Goal: Task Accomplishment & Management: Complete application form

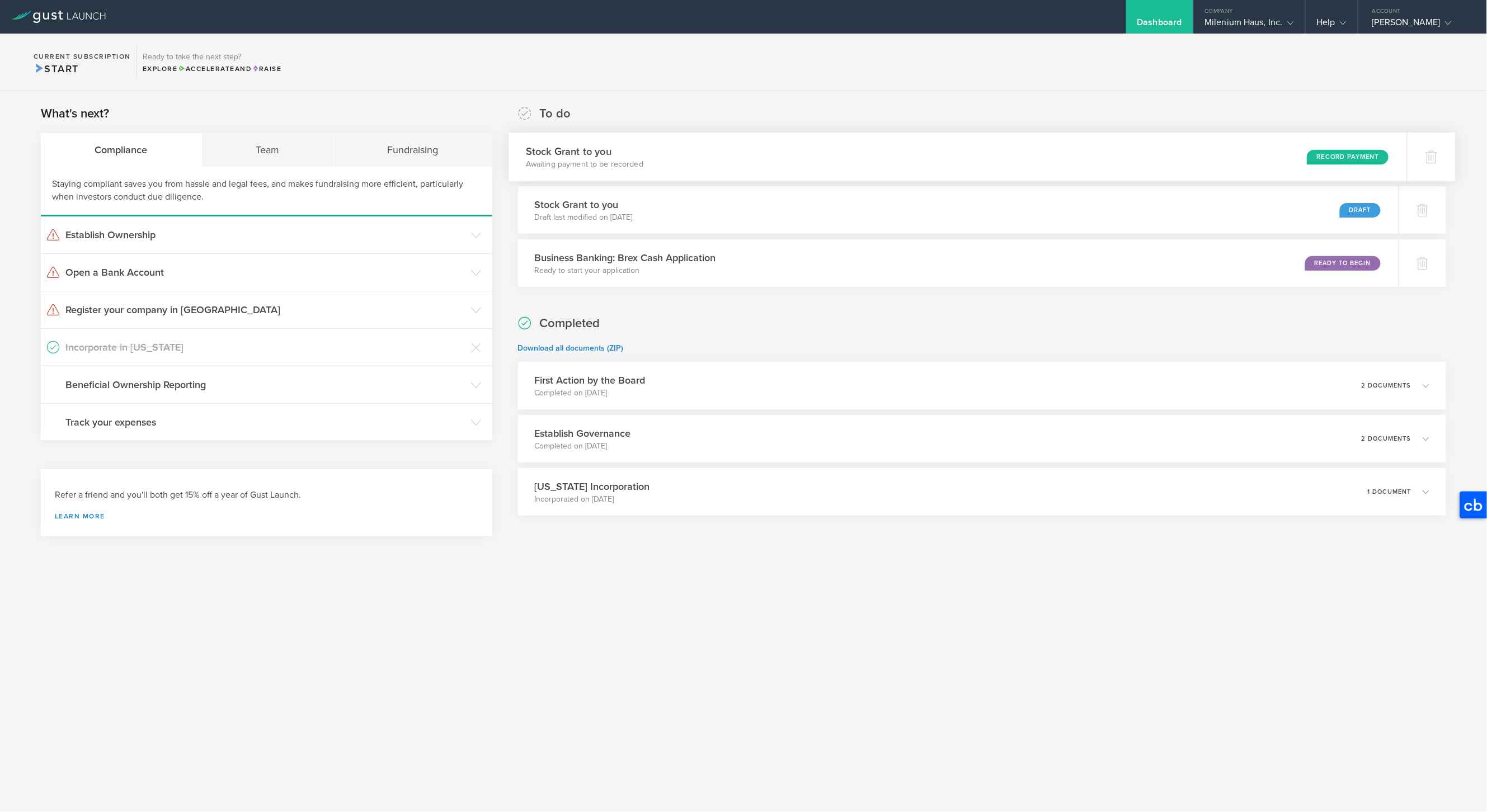
click at [1345, 154] on div "Record Payment" at bounding box center [1348, 157] width 82 height 15
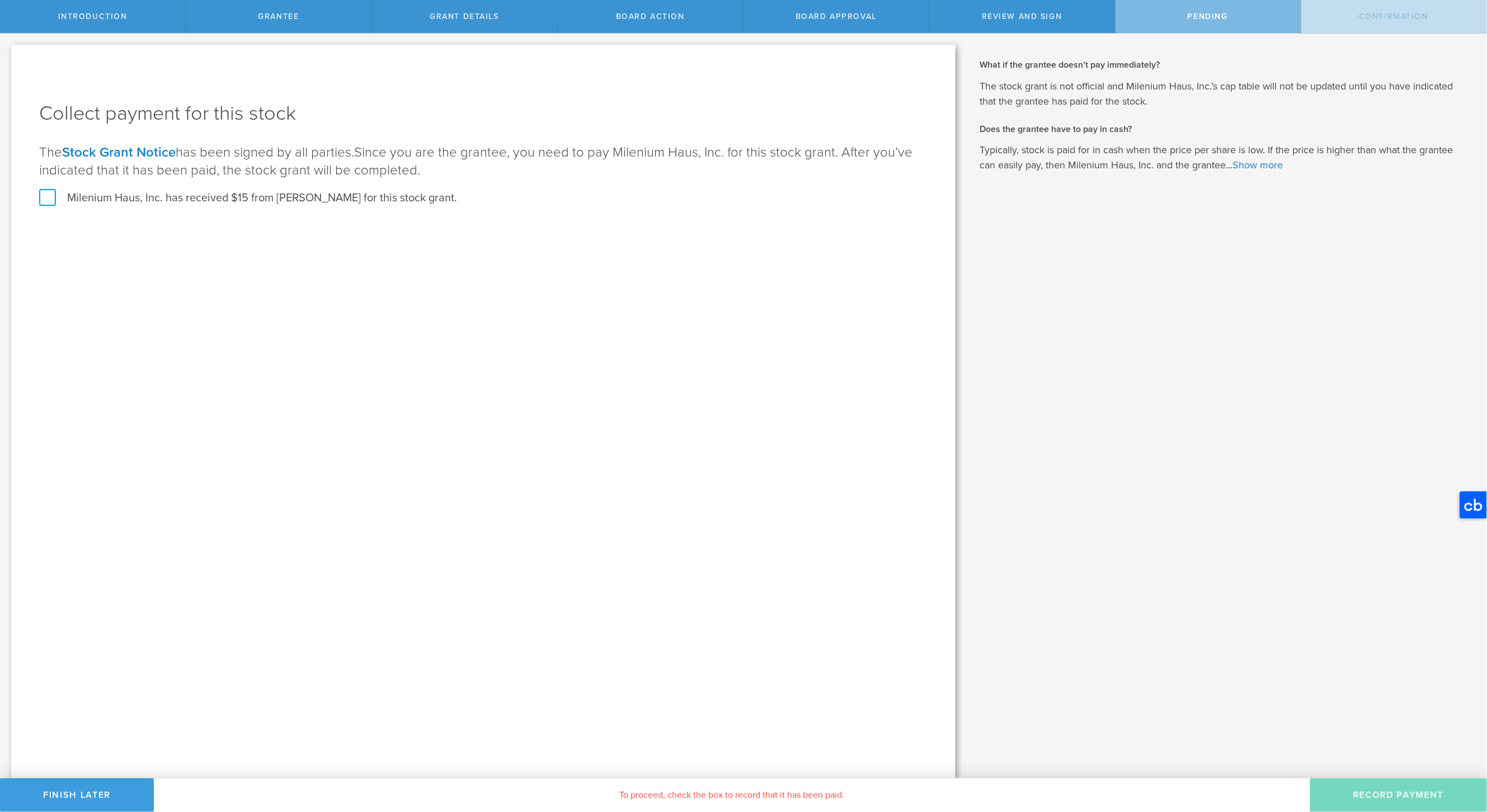
click at [44, 199] on label "Milenium Haus, Inc. has received $15 from Nino Vidovic for this stock grant." at bounding box center [248, 198] width 418 height 15
click at [0, 0] on input "Milenium Haus, Inc. has received $15 from Nino Vidovic for this stock grant." at bounding box center [0, 0] width 0 height 0
click at [1386, 791] on button "Record Payment" at bounding box center [1398, 795] width 177 height 34
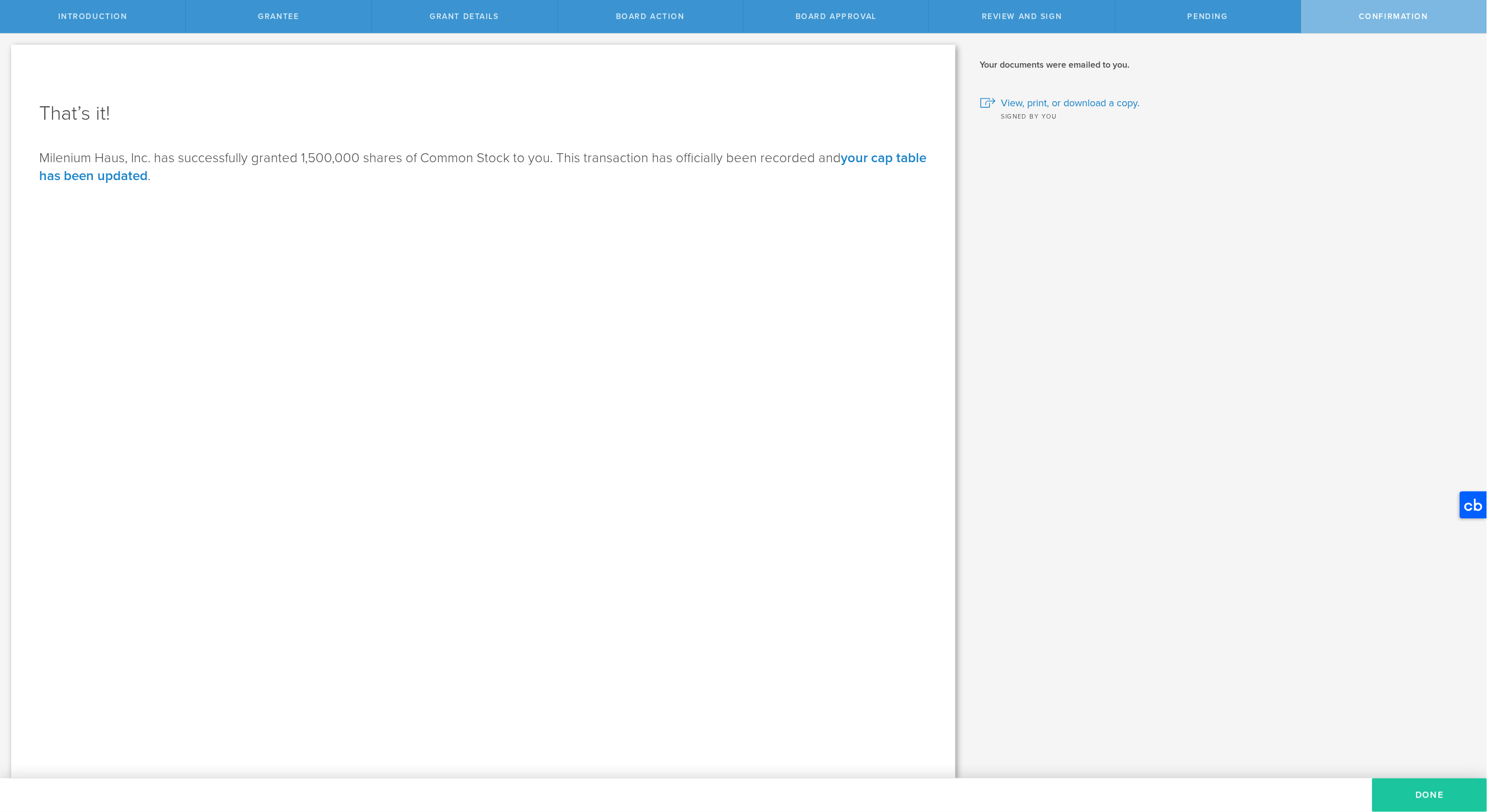
click at [1416, 794] on button "Done" at bounding box center [1430, 795] width 115 height 34
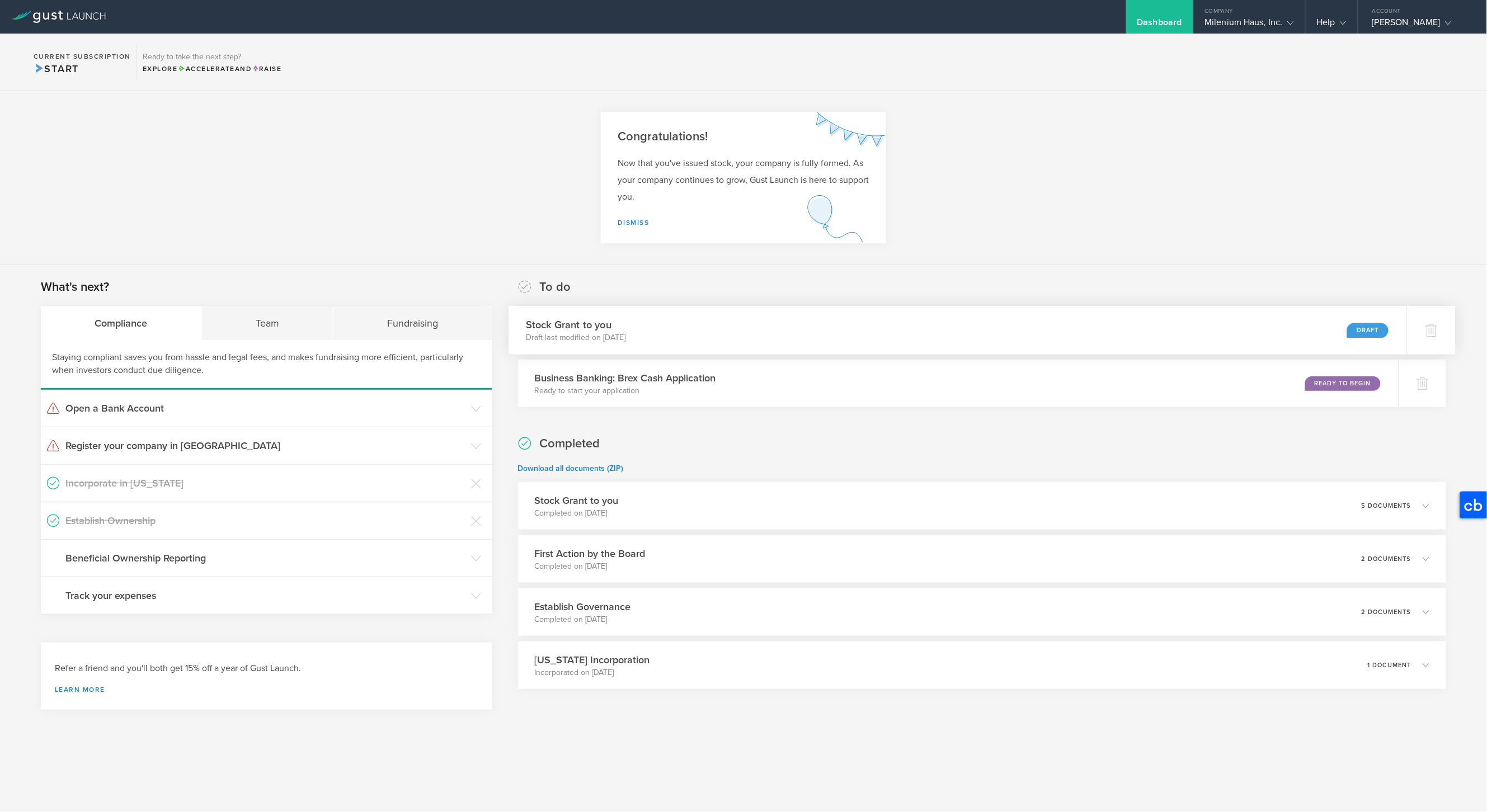
click at [1358, 328] on div "Draft" at bounding box center [1368, 330] width 41 height 15
click at [609, 508] on p "Completed on [DATE]" at bounding box center [568, 513] width 86 height 11
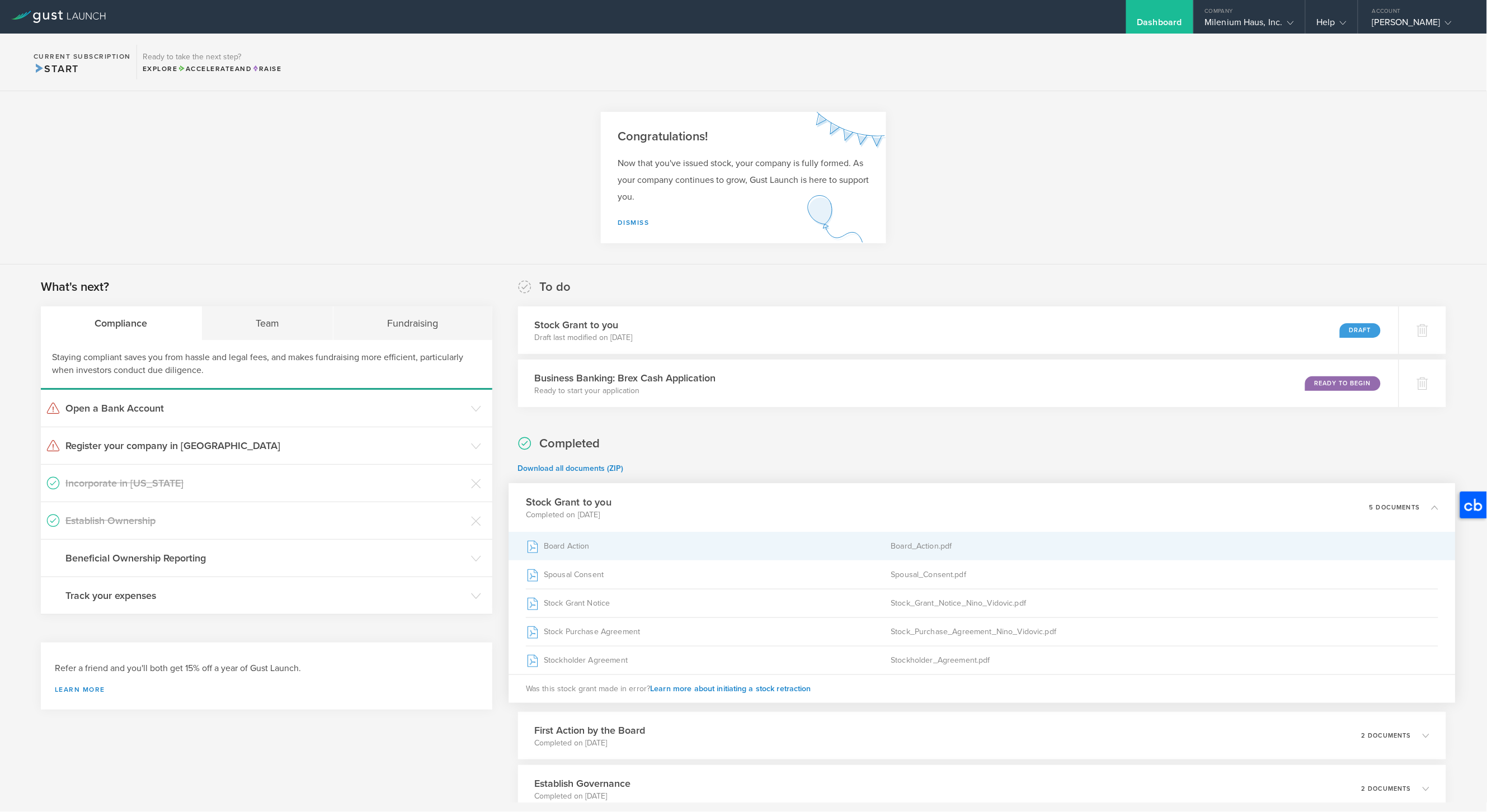
click at [621, 545] on div "Board Action" at bounding box center [708, 546] width 365 height 28
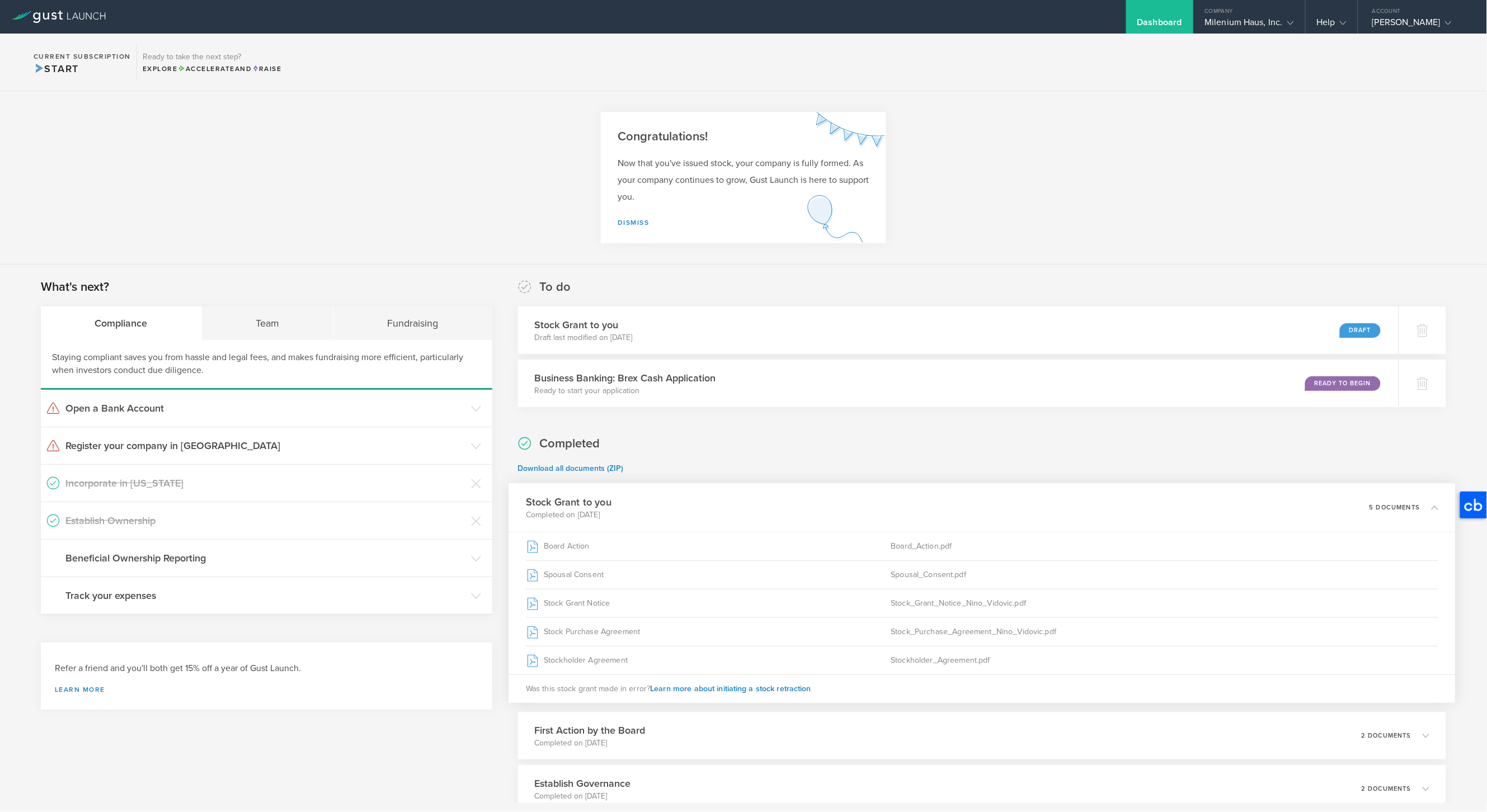
click at [1436, 509] on icon at bounding box center [1435, 507] width 7 height 7
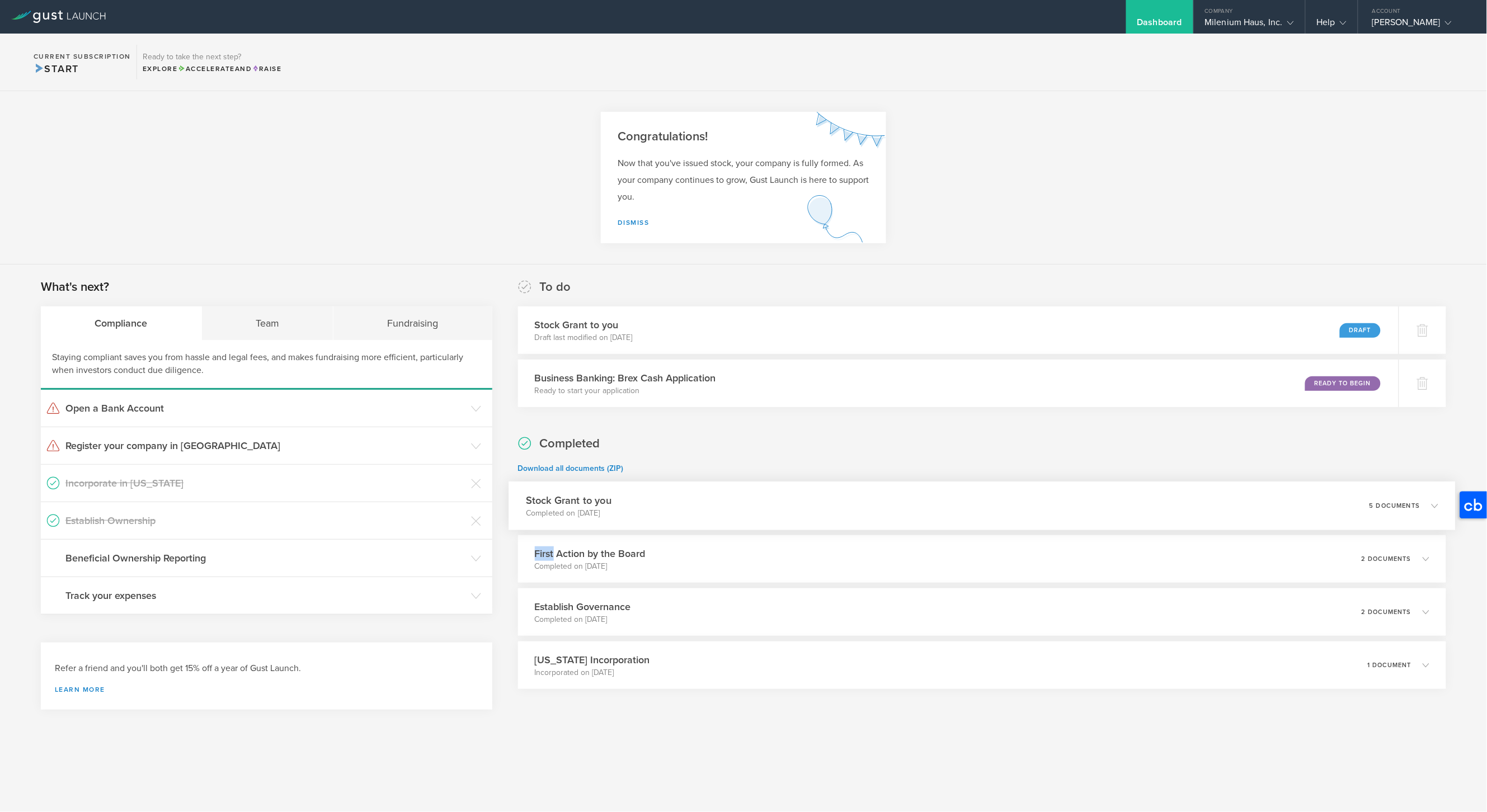
click at [1436, 507] on icon at bounding box center [1435, 505] width 7 height 7
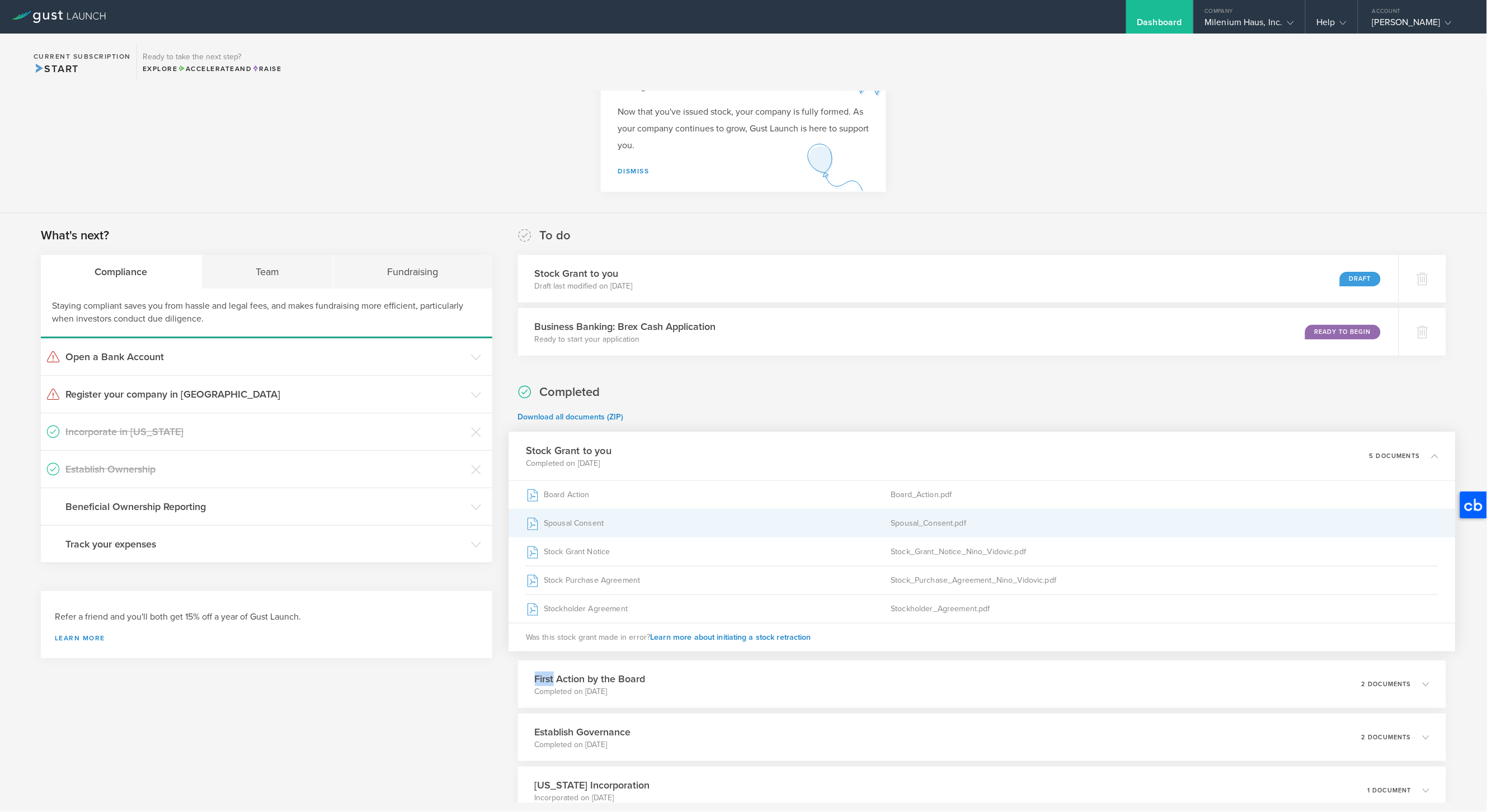
scroll to position [52, 0]
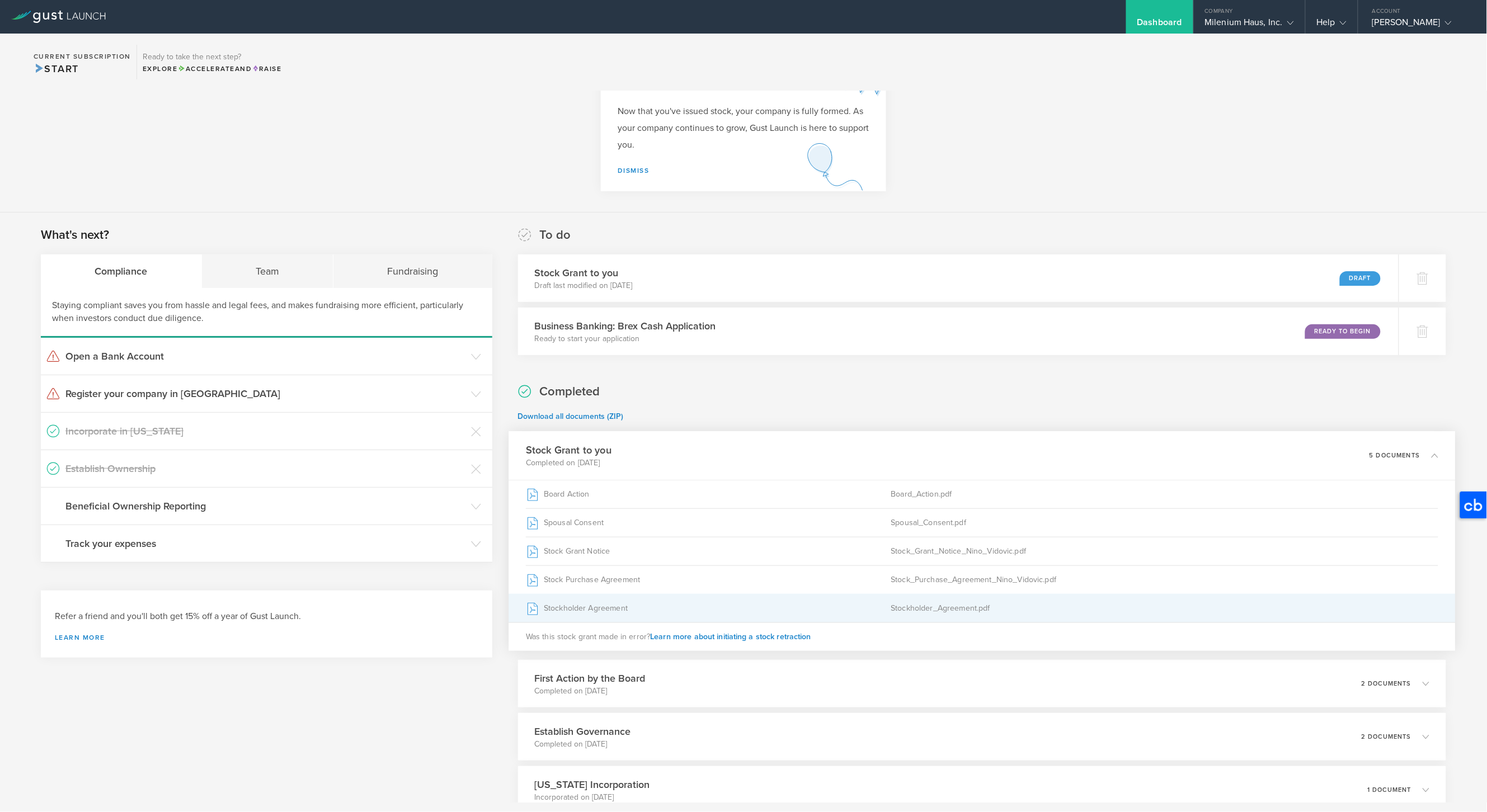
click at [944, 609] on div "Stockholder_Agreement.pdf" at bounding box center [1165, 608] width 548 height 28
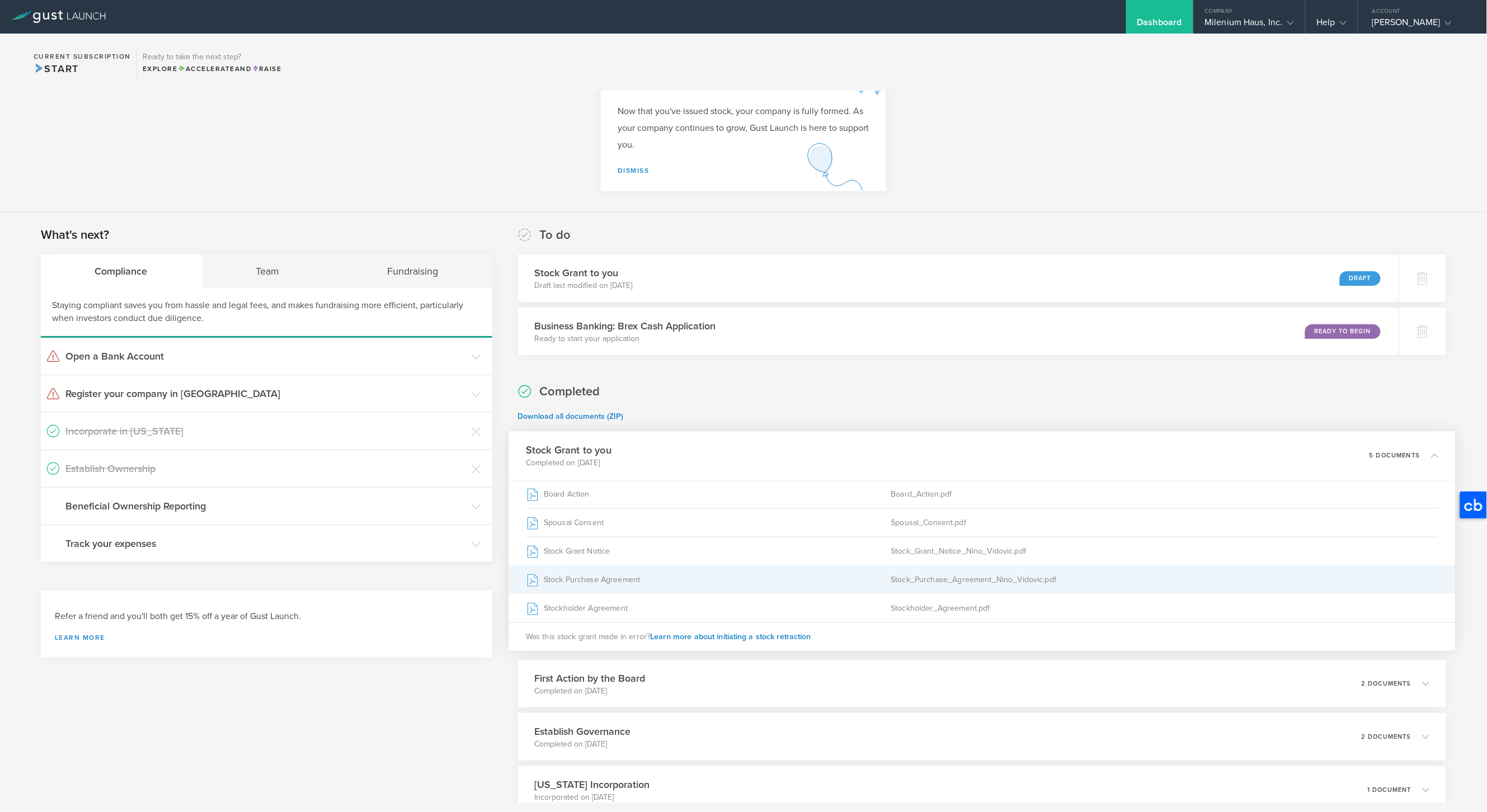
click at [1195, 577] on div "Stock_Purchase_Agreement_Nino_Vidovic.pdf" at bounding box center [1165, 580] width 548 height 28
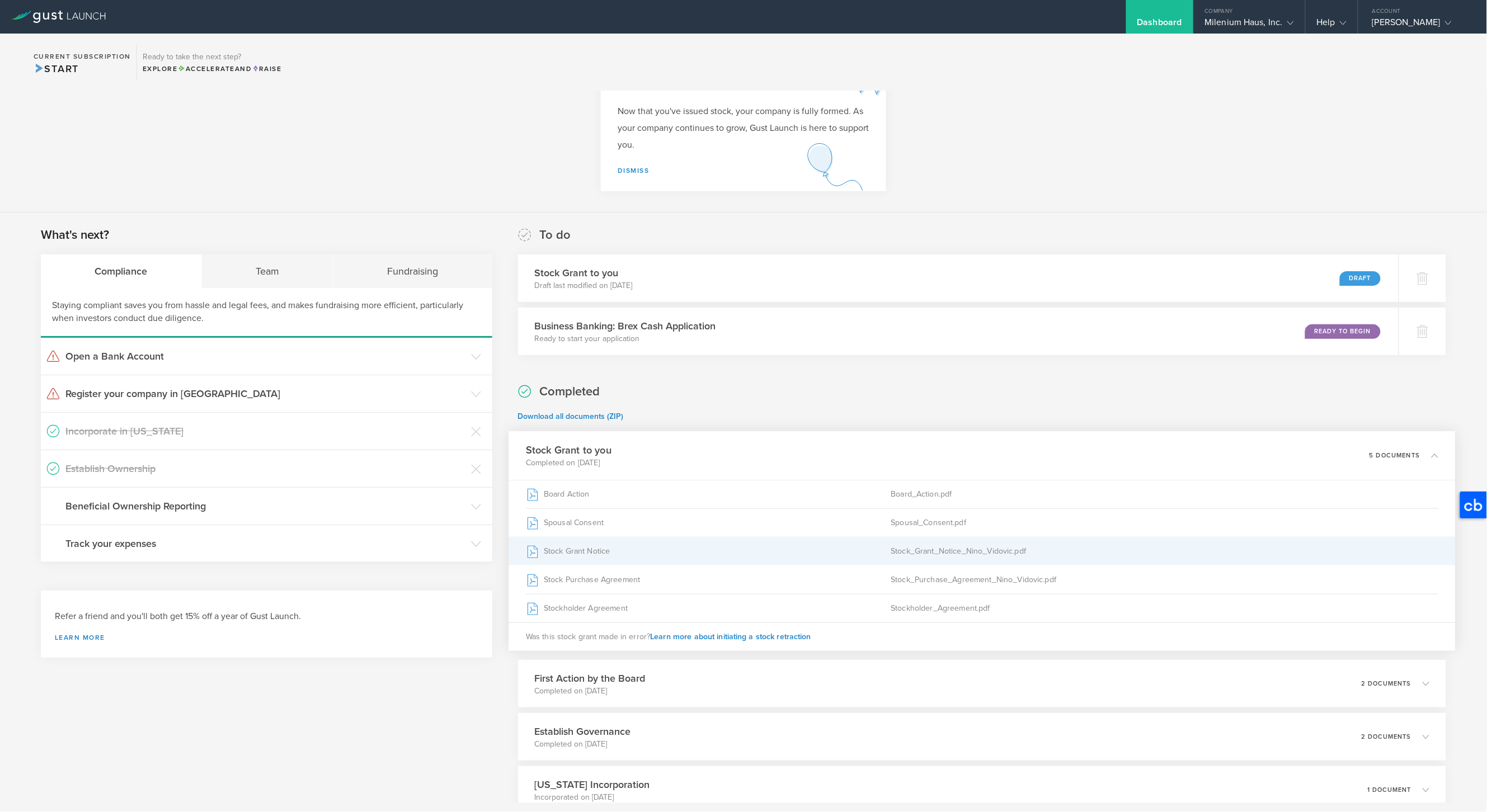
click at [884, 550] on div "Stock Grant Notice" at bounding box center [708, 551] width 365 height 28
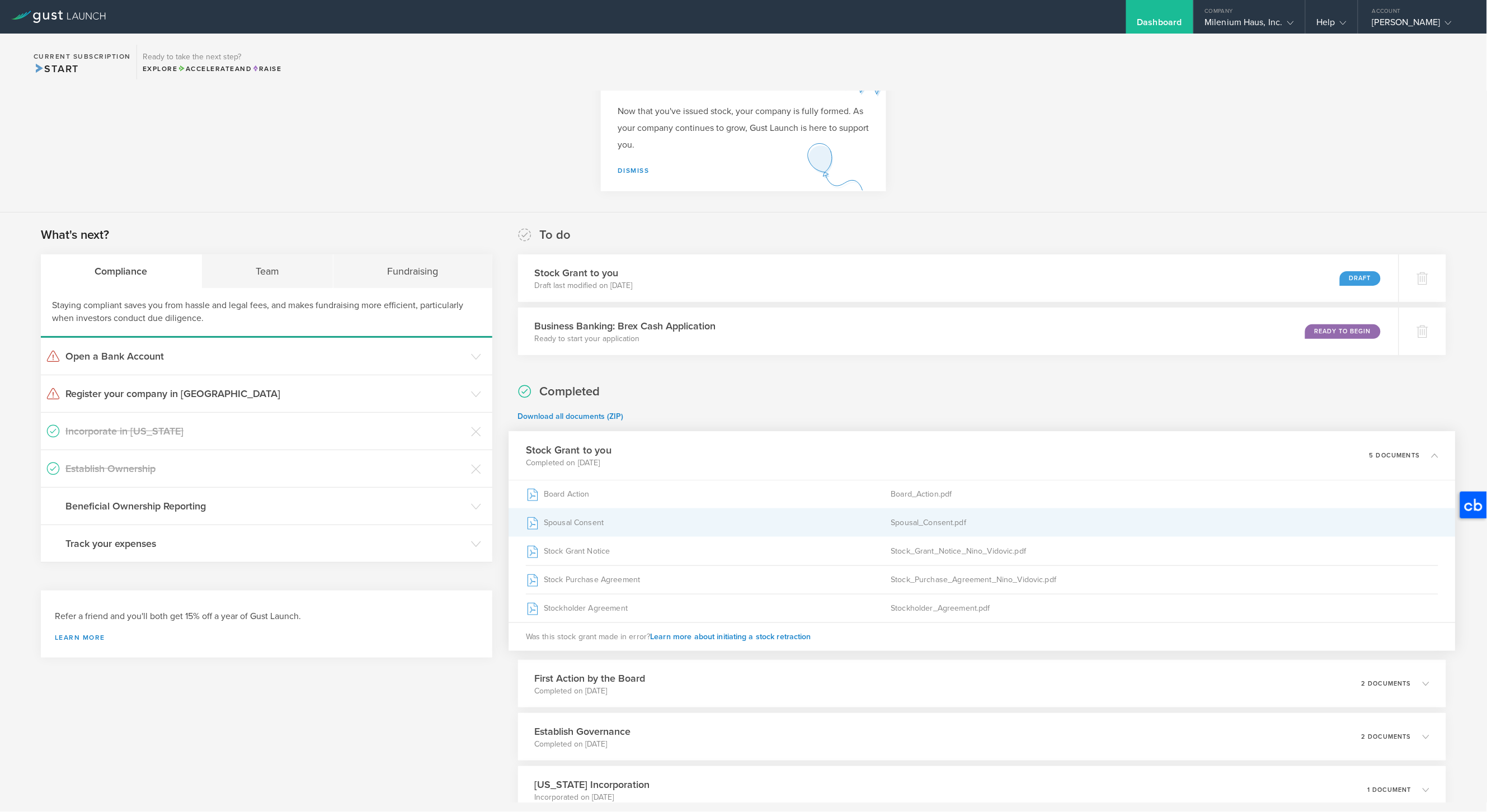
click at [964, 522] on div "Spousal_Consent.pdf" at bounding box center [1165, 523] width 548 height 28
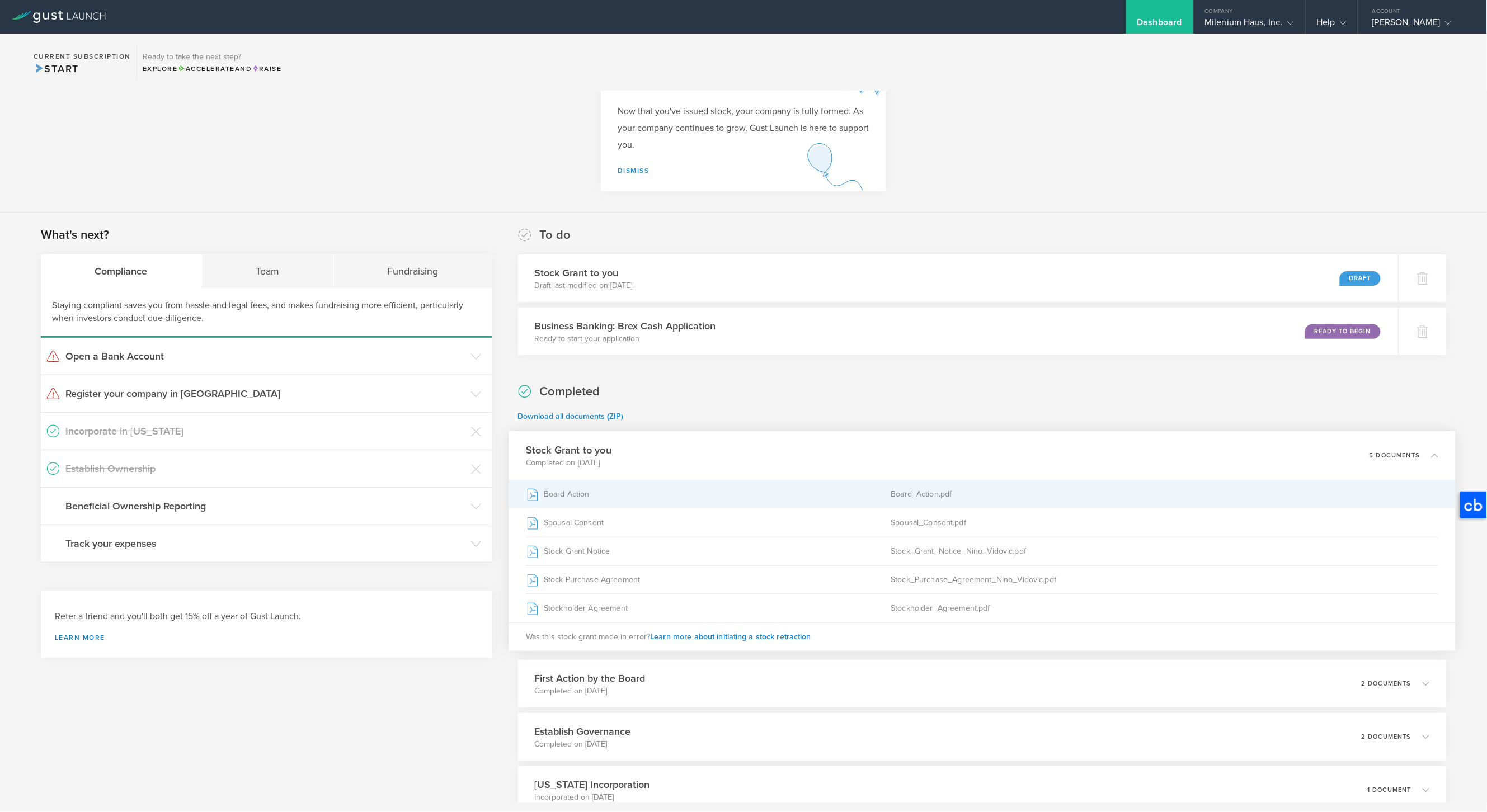
click at [922, 492] on div "Board_Action.pdf" at bounding box center [1165, 494] width 548 height 28
click at [1355, 281] on div "Draft" at bounding box center [1368, 278] width 41 height 15
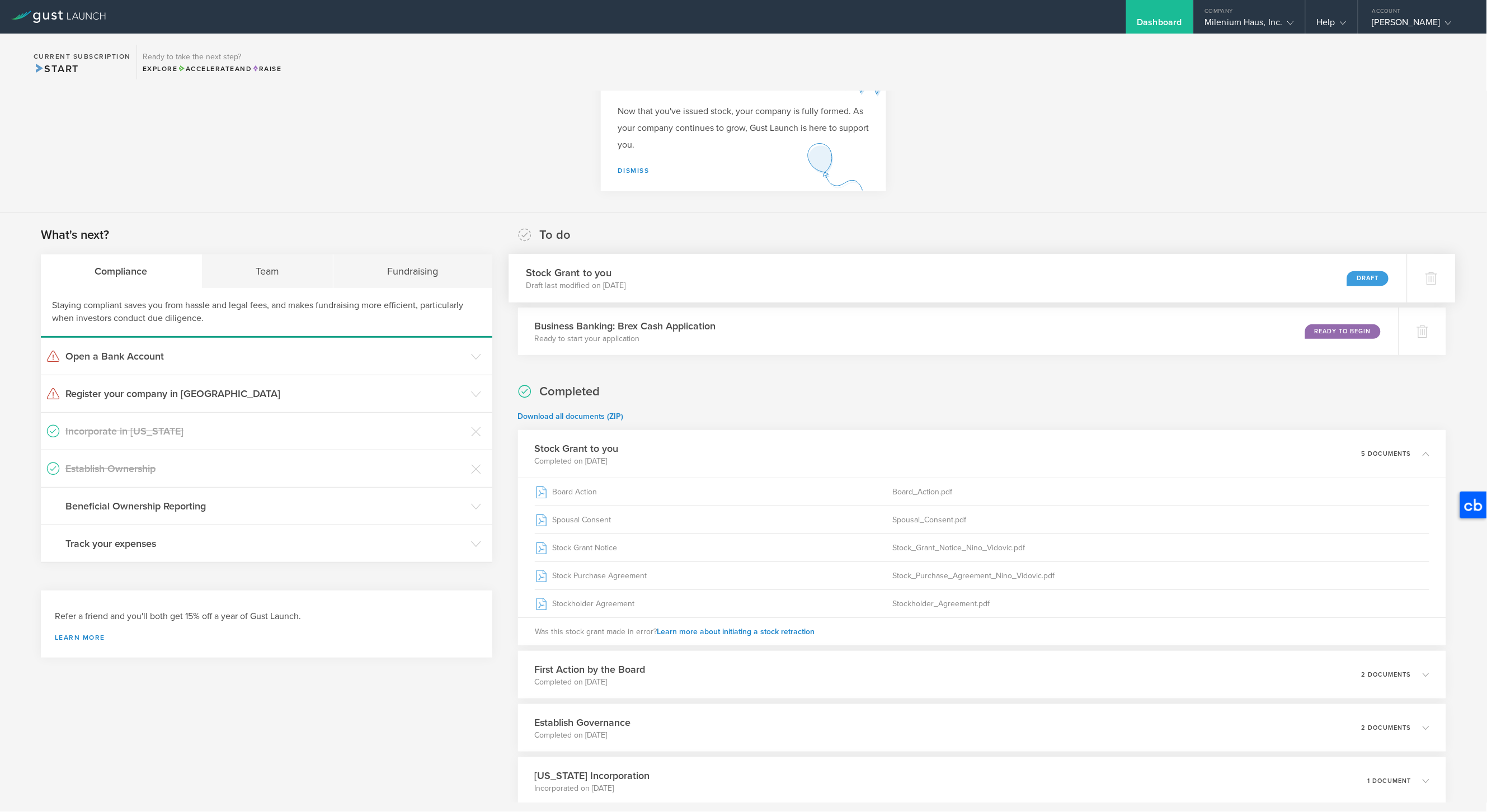
scroll to position [0, 0]
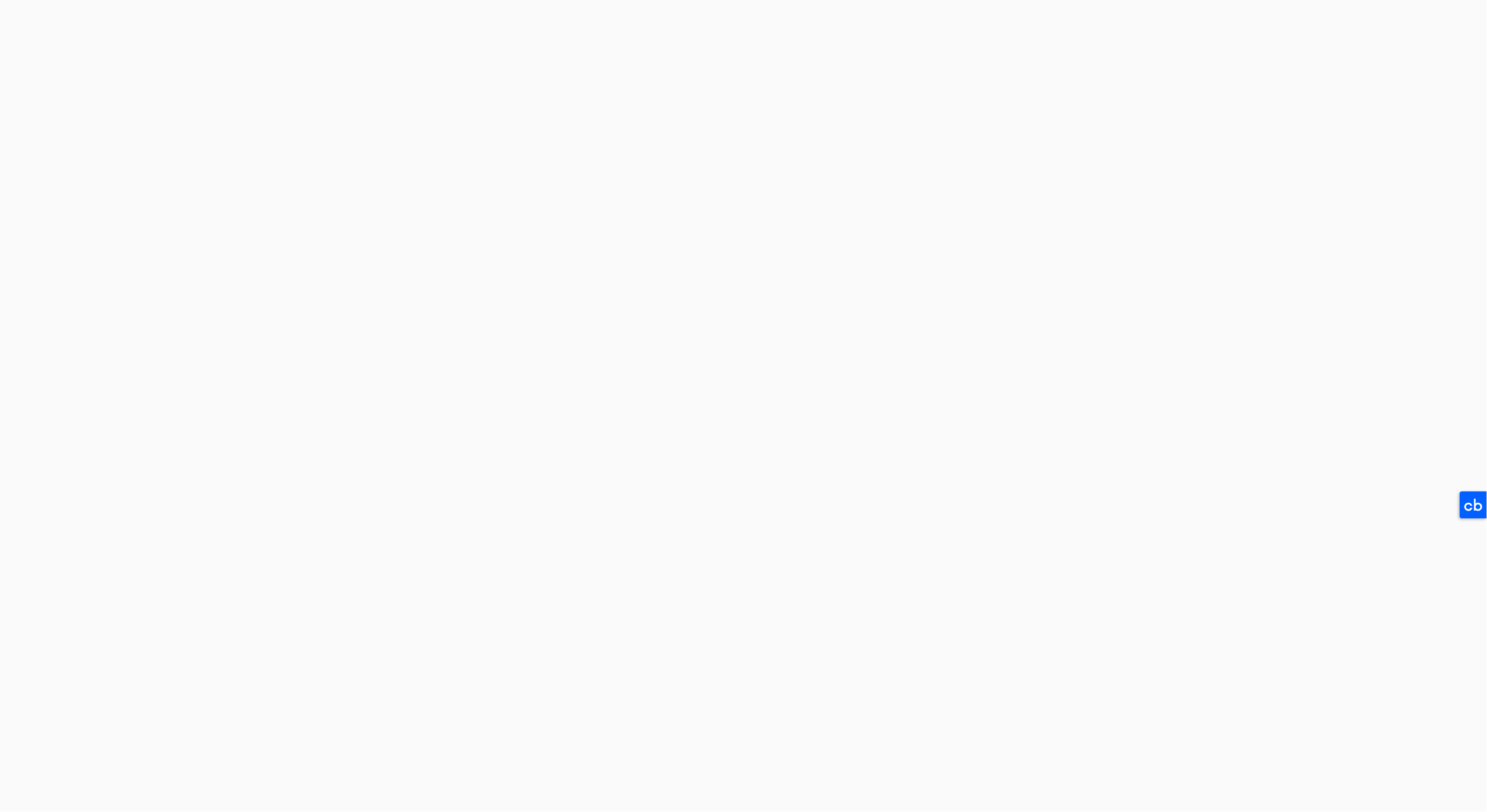
select select "double"
select select "100"
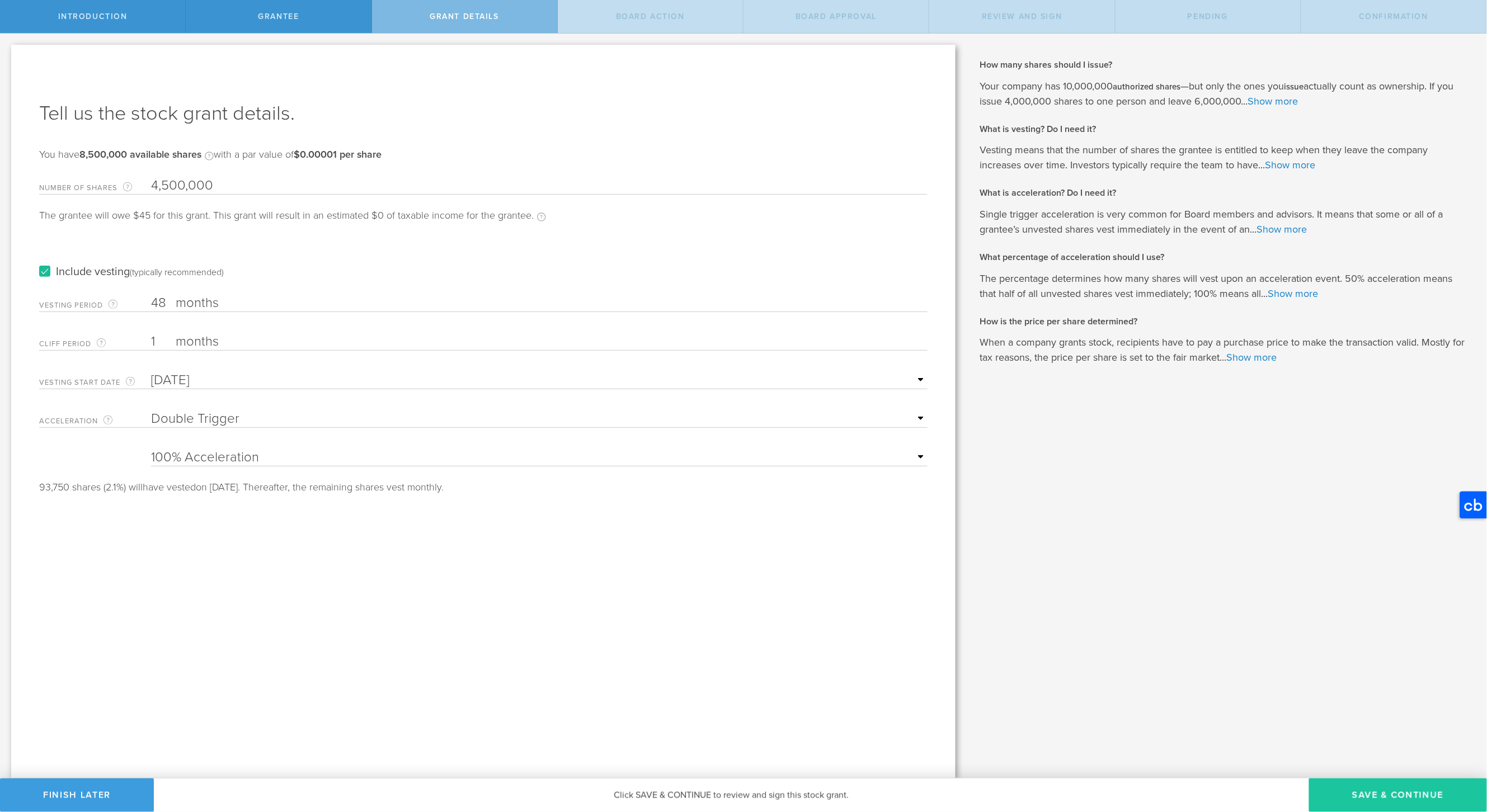
click at [1363, 794] on button "Save & Continue" at bounding box center [1398, 795] width 178 height 34
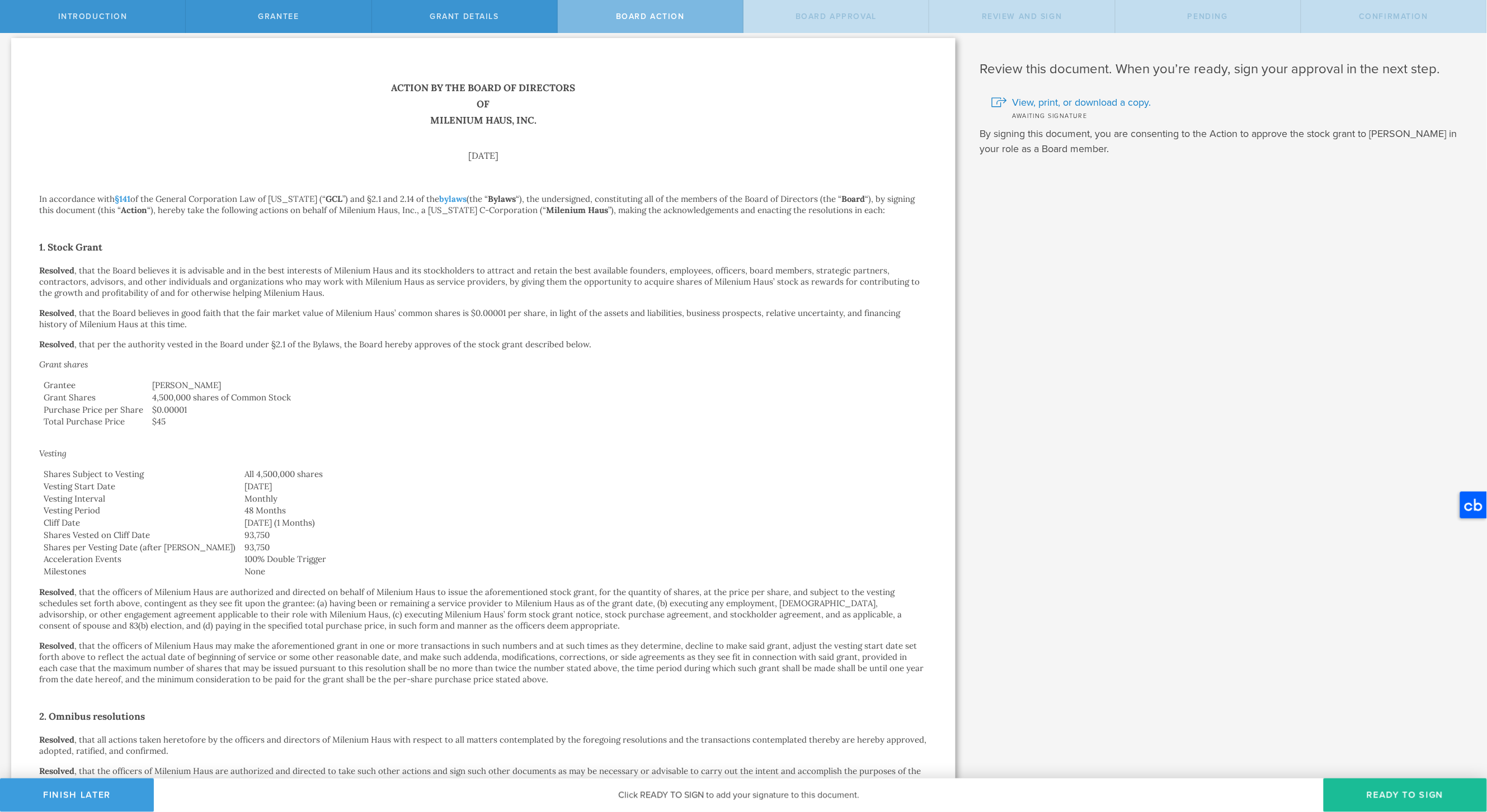
scroll to position [10, 0]
click at [482, 17] on span "Grant Details" at bounding box center [464, 16] width 70 height 9
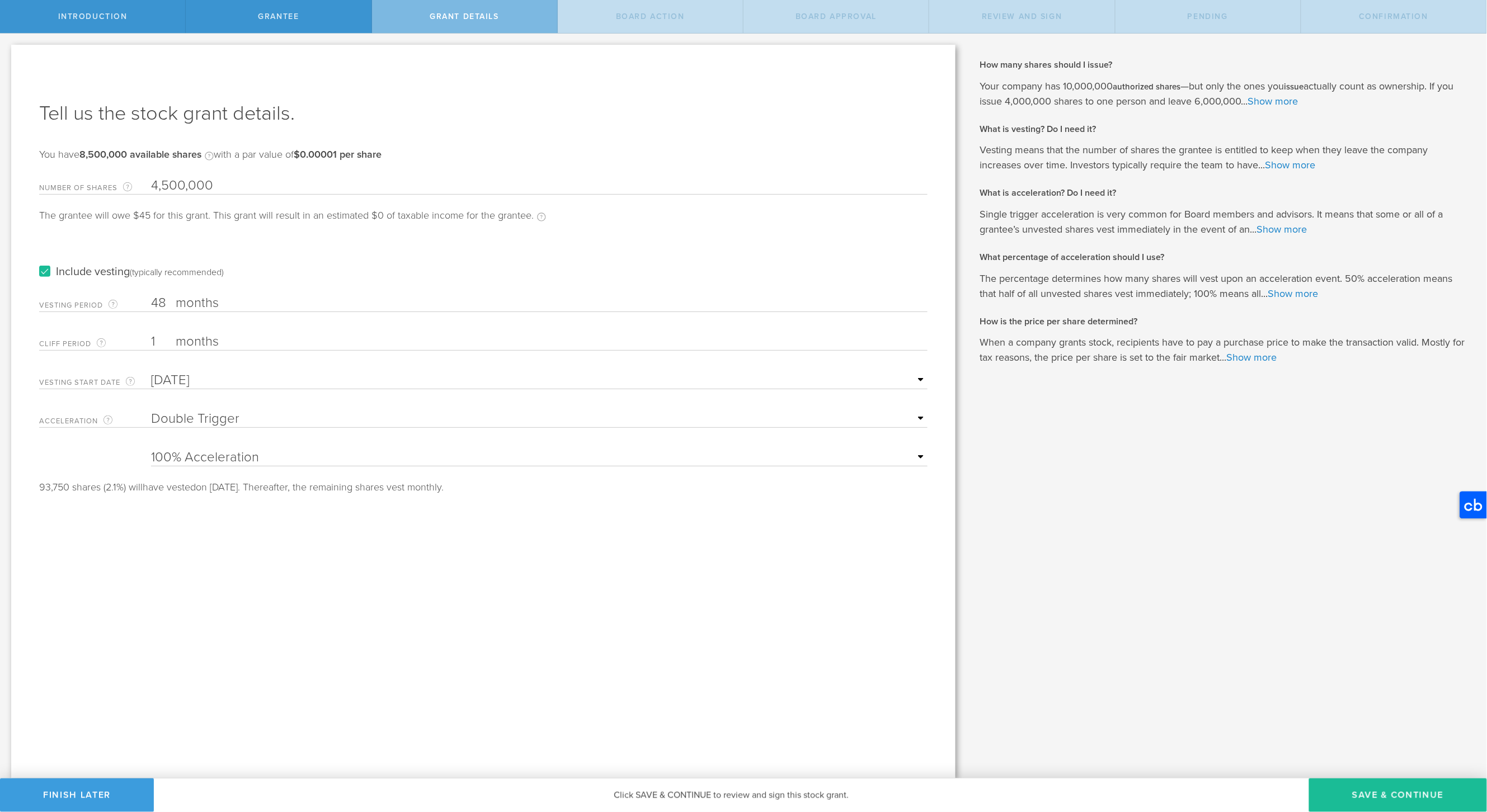
scroll to position [0, 0]
click at [187, 380] on input "Jun 30, 2025" at bounding box center [539, 380] width 776 height 17
click at [273, 398] on icon at bounding box center [275, 398] width 5 height 14
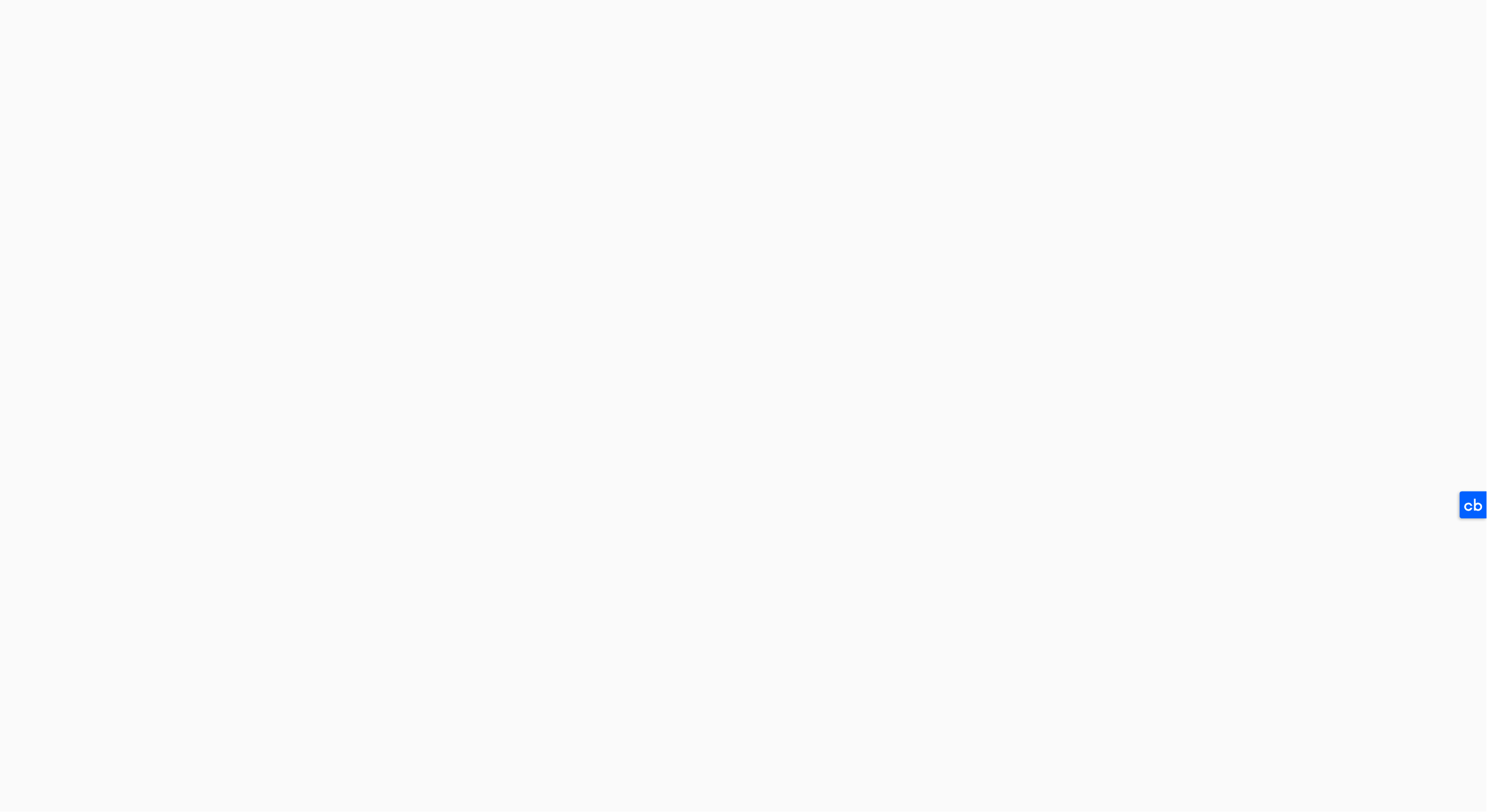
select select "double"
select select "100"
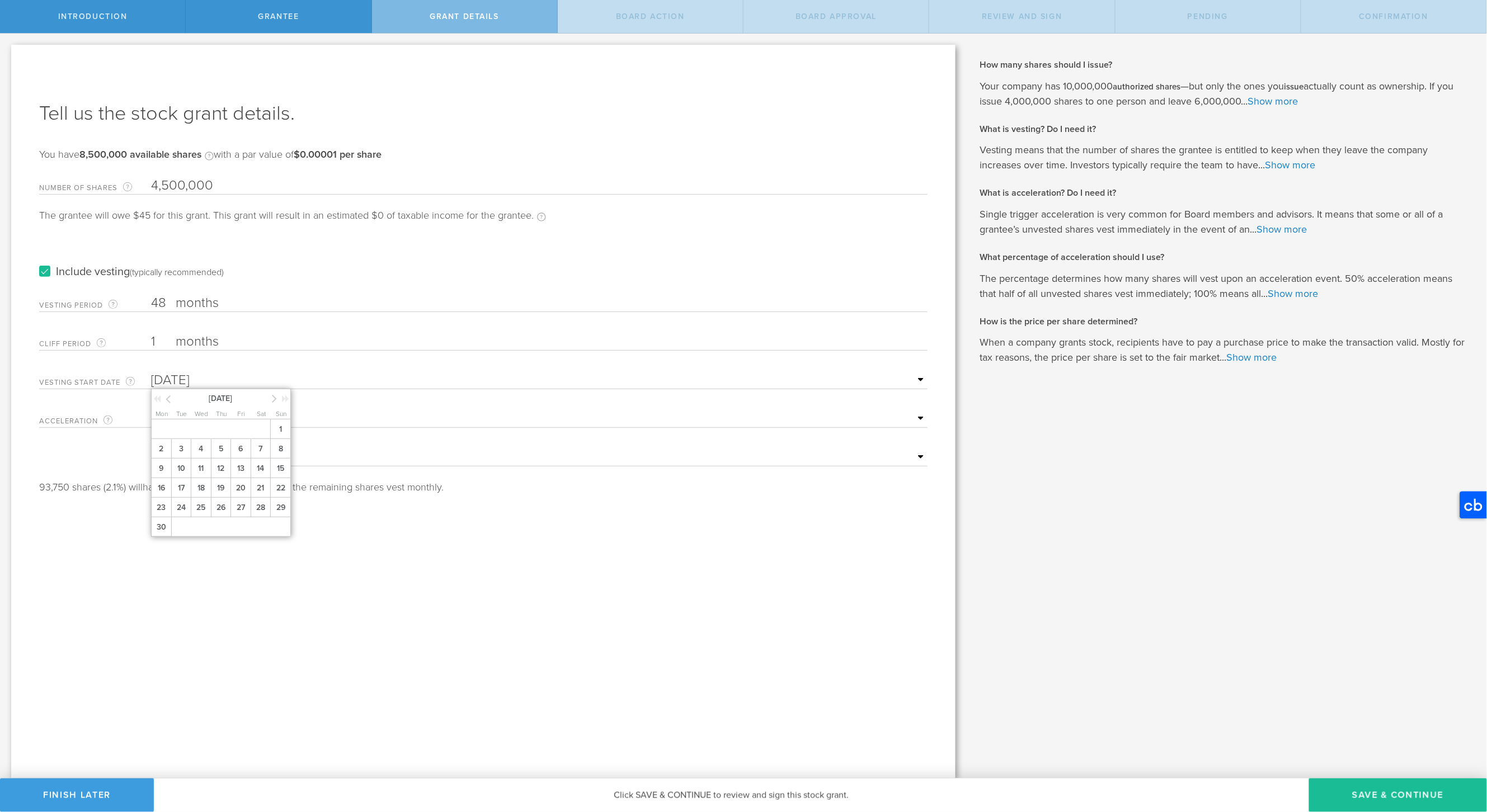
click at [205, 380] on input "[DATE]" at bounding box center [539, 380] width 776 height 17
click at [273, 398] on icon at bounding box center [275, 398] width 5 height 14
click at [198, 505] on span "27" at bounding box center [201, 508] width 20 height 20
click at [1376, 796] on button "Save & Continue" at bounding box center [1398, 795] width 178 height 34
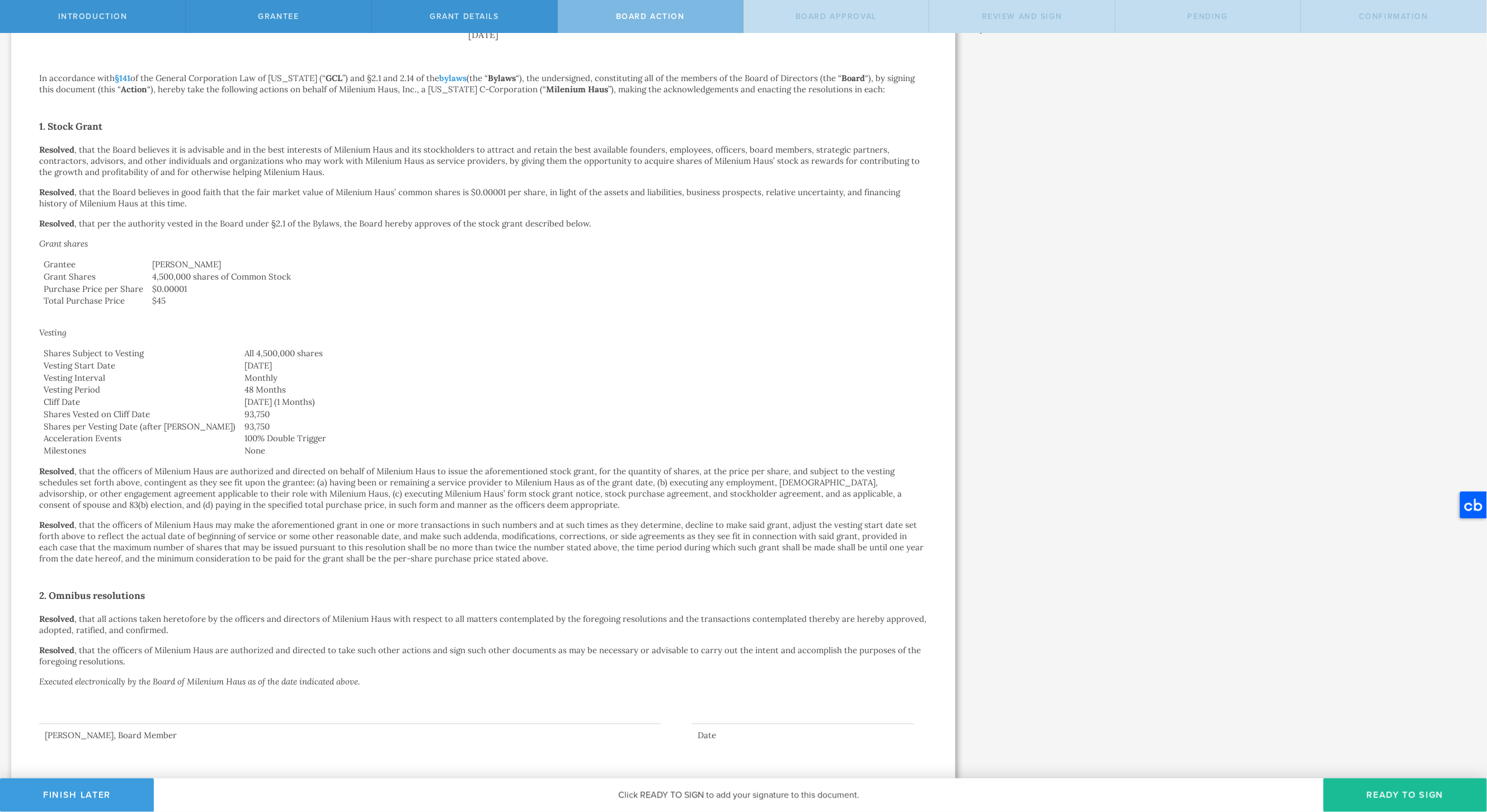
scroll to position [132, 0]
click at [1397, 796] on button "Ready to Sign" at bounding box center [1405, 795] width 163 height 34
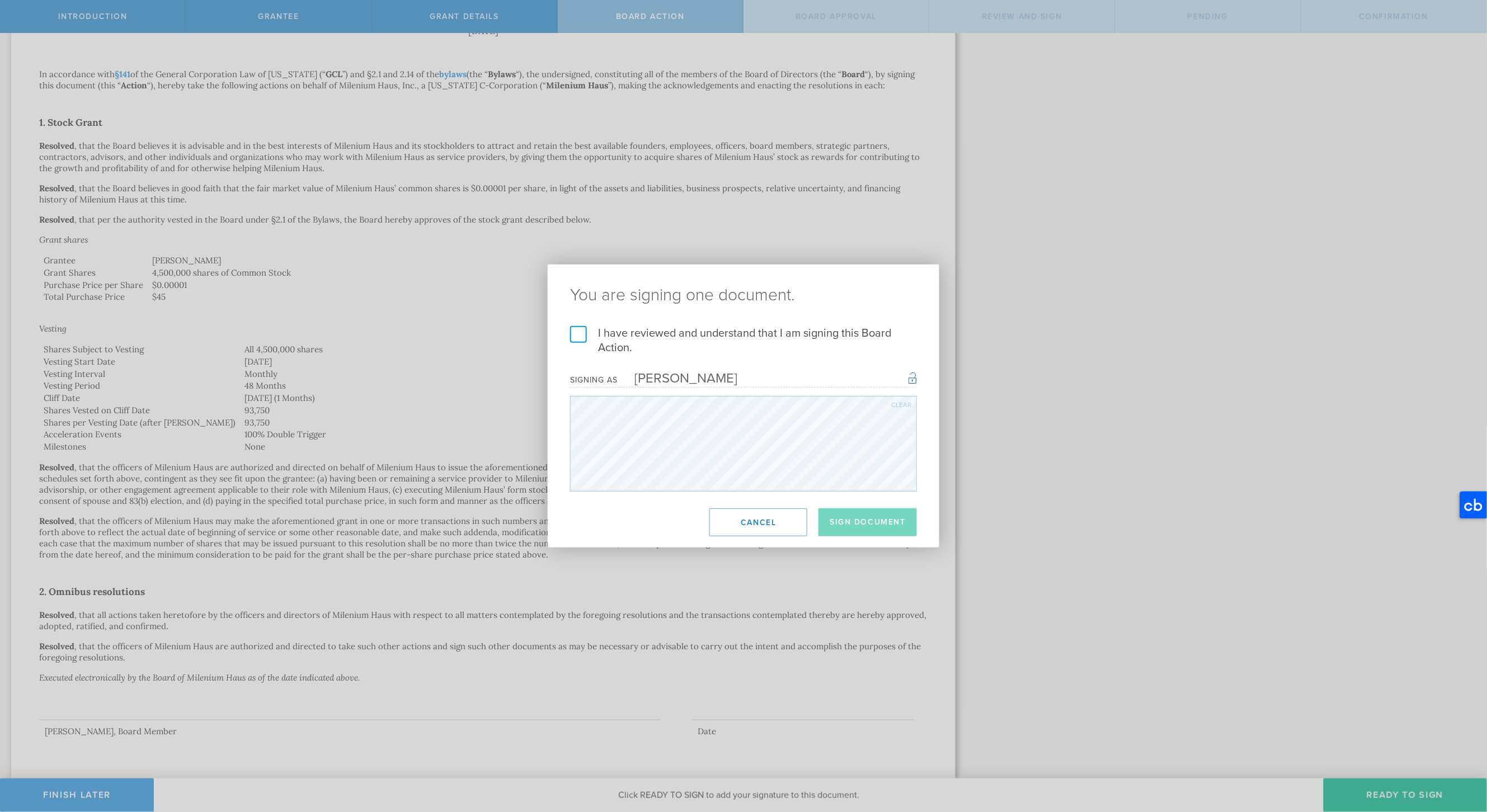
click at [627, 342] on label "I have reviewed and understand that I am signing this Board Action." at bounding box center [743, 340] width 347 height 29
click at [0, 0] on input "I have reviewed and understand that I am signing this Board Action." at bounding box center [0, 0] width 0 height 0
click at [862, 526] on button "Sign Document" at bounding box center [868, 522] width 99 height 28
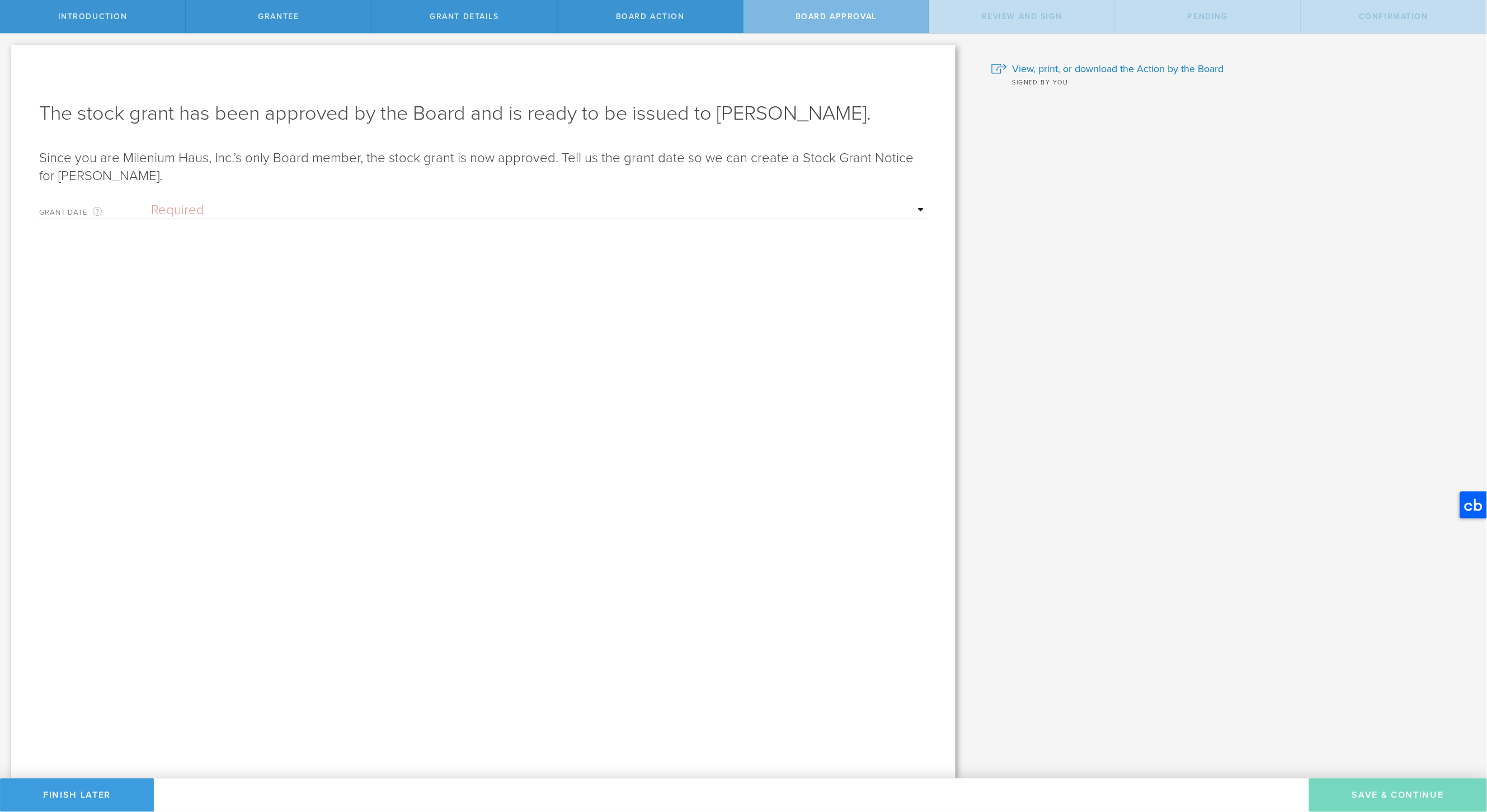
scroll to position [0, 0]
click at [610, 209] on select "Required Upon grantee's signature A specific date" at bounding box center [539, 210] width 776 height 17
select select "uponGranteeSignature"
click at [151, 202] on select "Required Upon grantee's signature A specific date" at bounding box center [539, 210] width 776 height 17
click at [1368, 800] on button "Save & Continue" at bounding box center [1398, 795] width 178 height 34
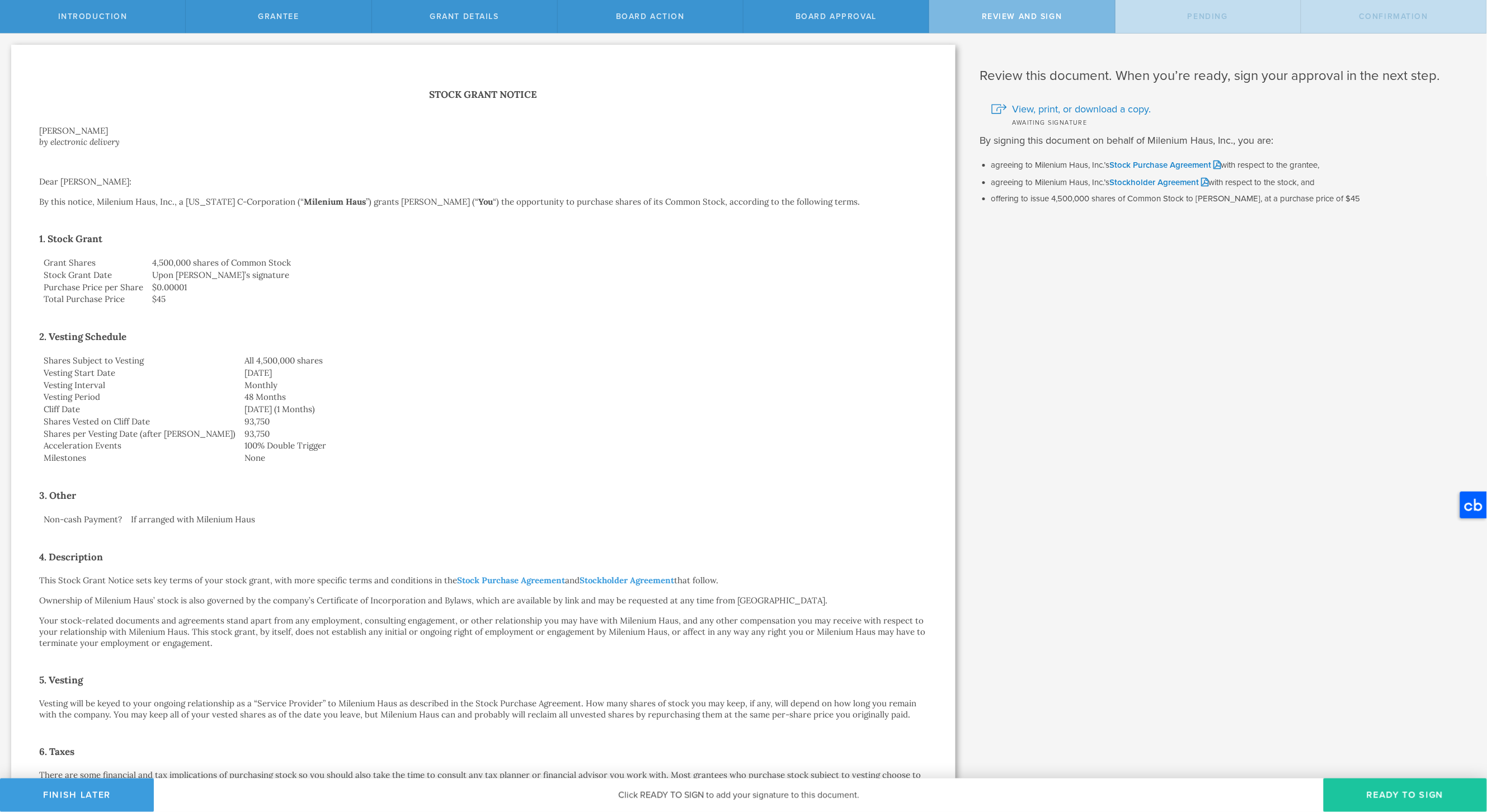
click at [1366, 790] on button "Ready to Sign" at bounding box center [1405, 795] width 163 height 34
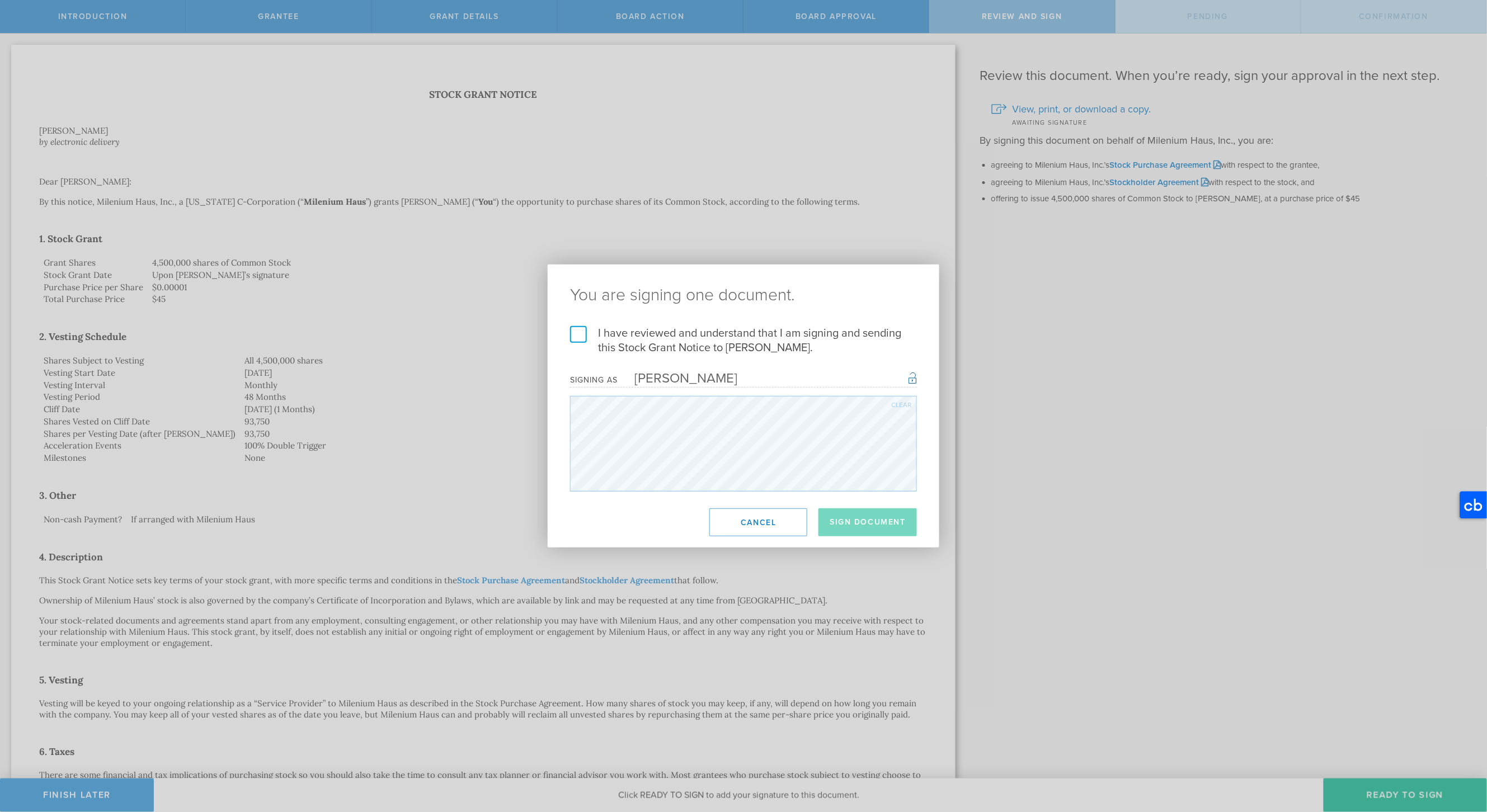
click at [573, 329] on label "I have reviewed and understand that I am signing and sending this Stock Grant N…" at bounding box center [743, 340] width 347 height 29
click at [0, 0] on input "I have reviewed and understand that I am signing and sending this Stock Grant N…" at bounding box center [0, 0] width 0 height 0
click at [860, 524] on button "Sign Document" at bounding box center [868, 522] width 99 height 28
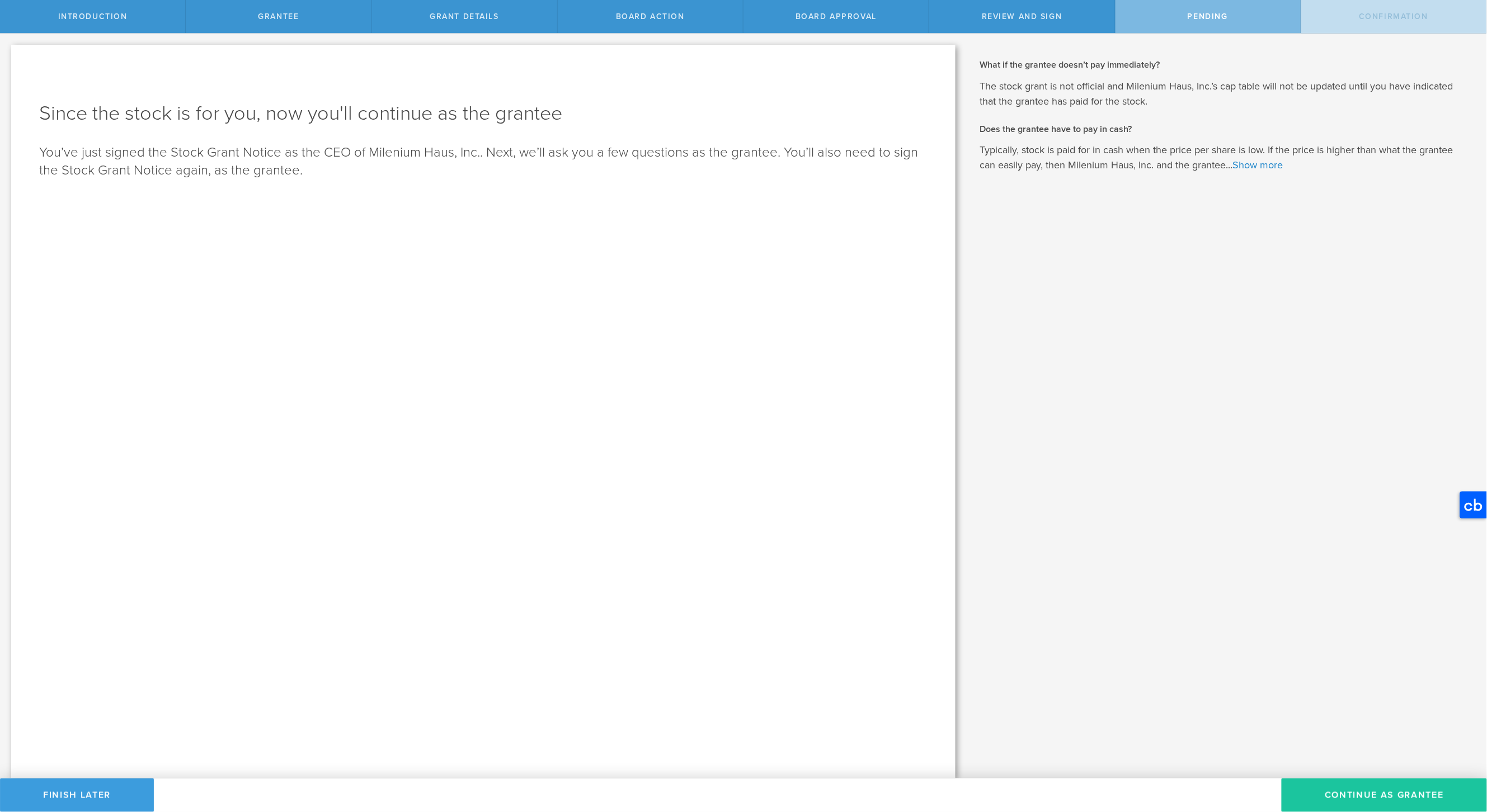
click at [1355, 794] on button "Continue as Grantee" at bounding box center [1384, 795] width 205 height 34
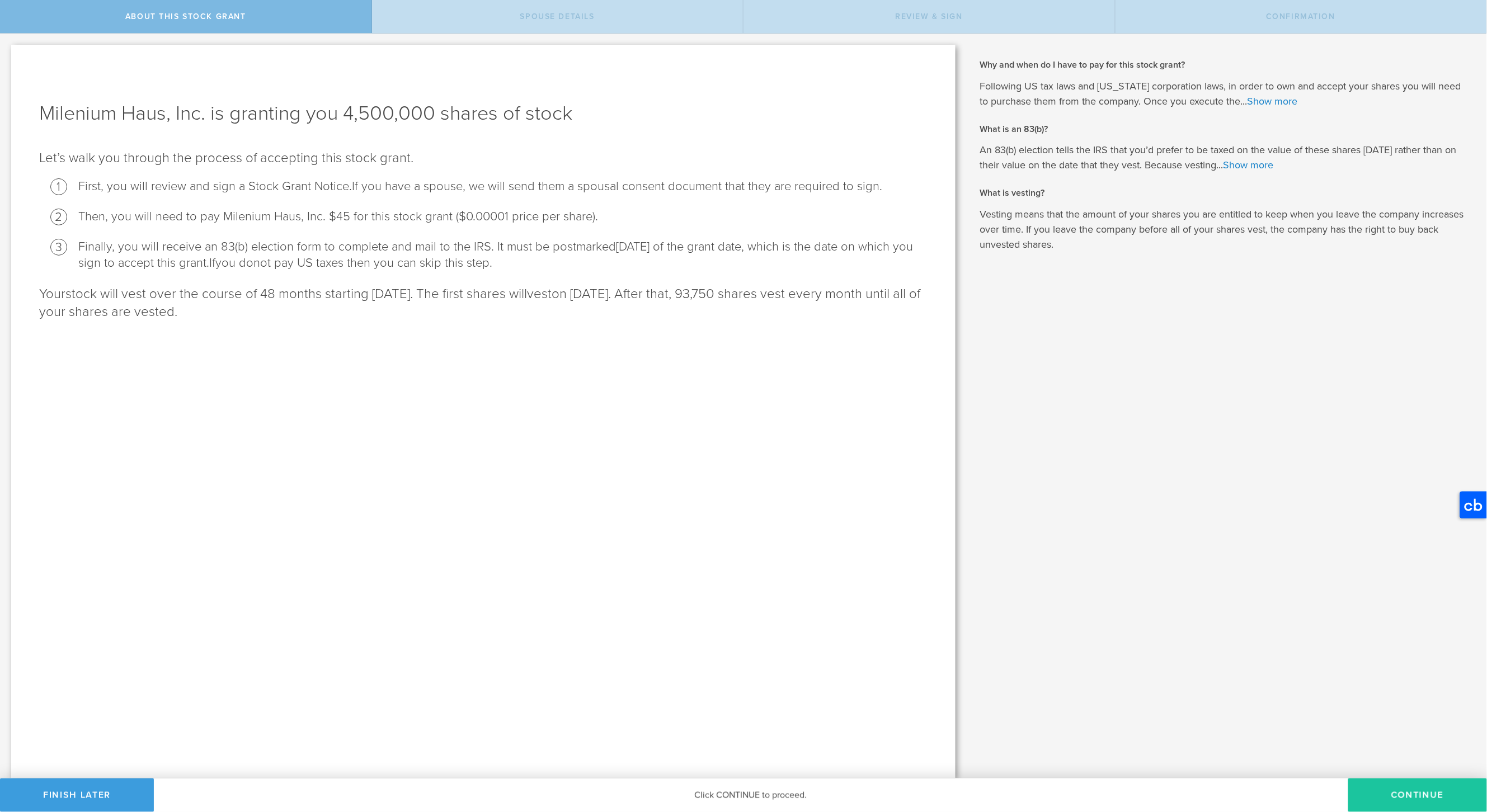
click at [1404, 792] on button "CONTINUE" at bounding box center [1417, 795] width 139 height 34
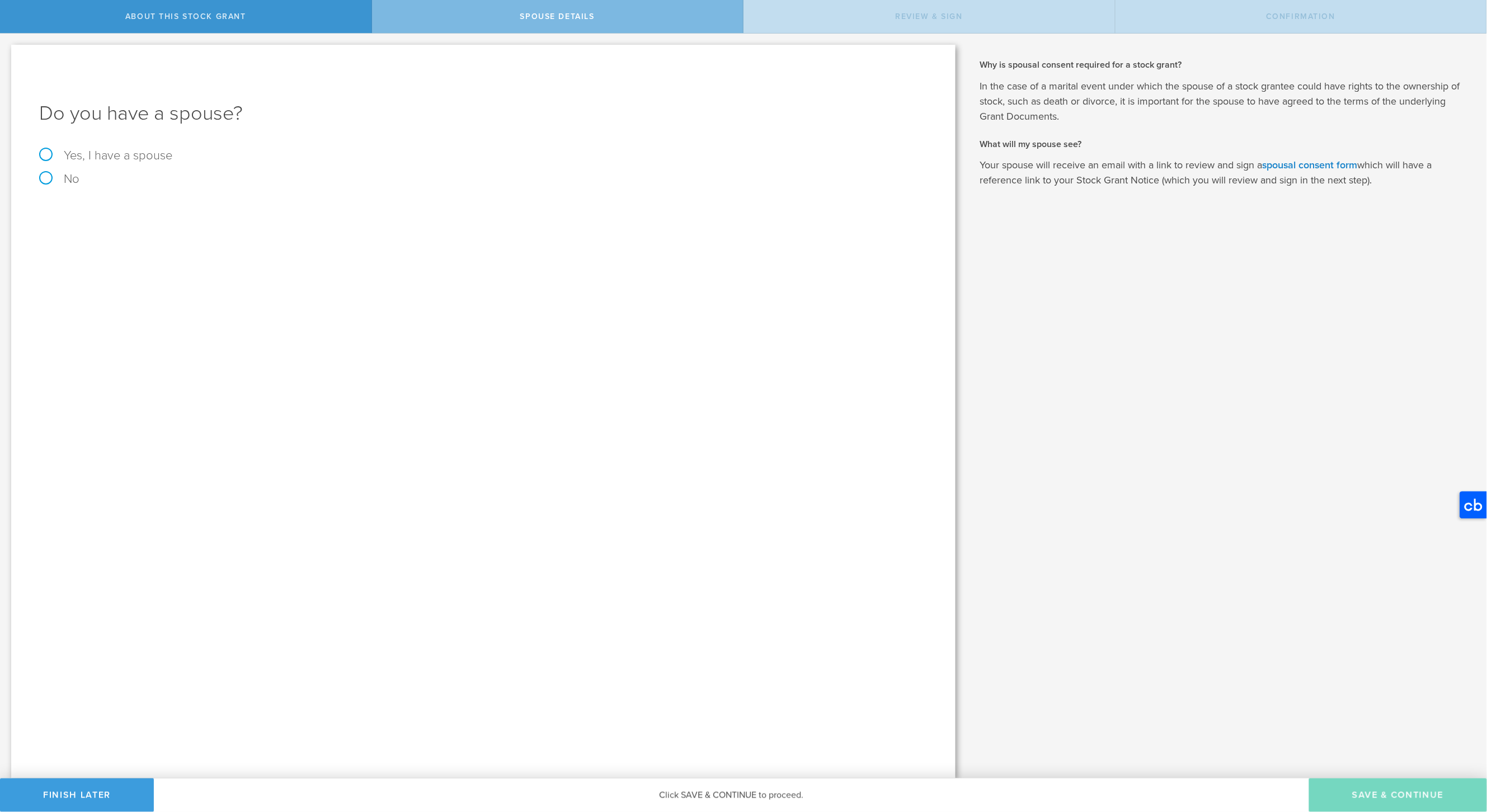
click at [95, 151] on label "Yes, I have a spouse" at bounding box center [483, 156] width 889 height 12
click at [7, 52] on input "Yes, I have a spouse" at bounding box center [4, 42] width 7 height 18
radio input "true"
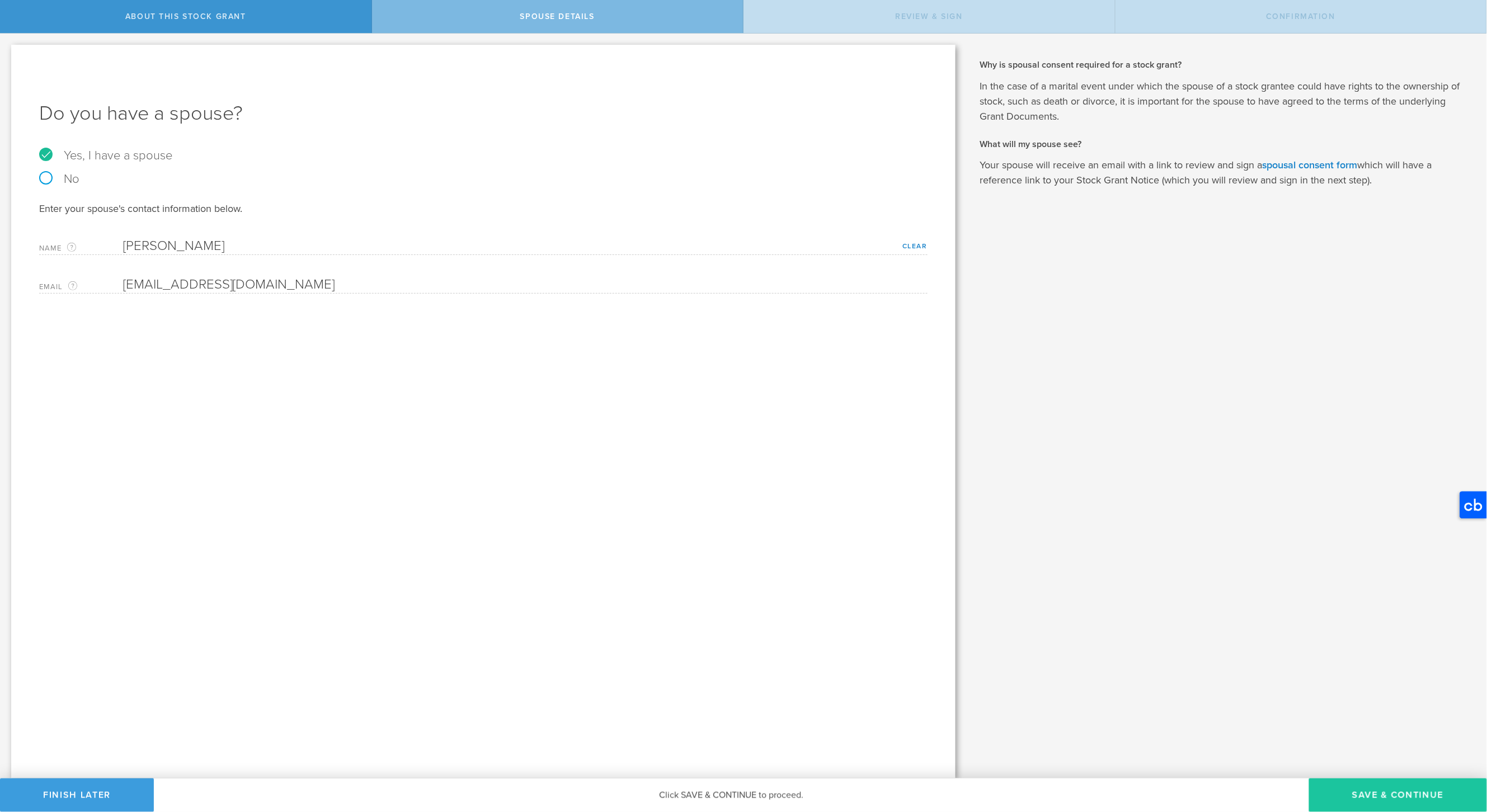
click at [1399, 794] on button "Save & Continue" at bounding box center [1398, 795] width 178 height 34
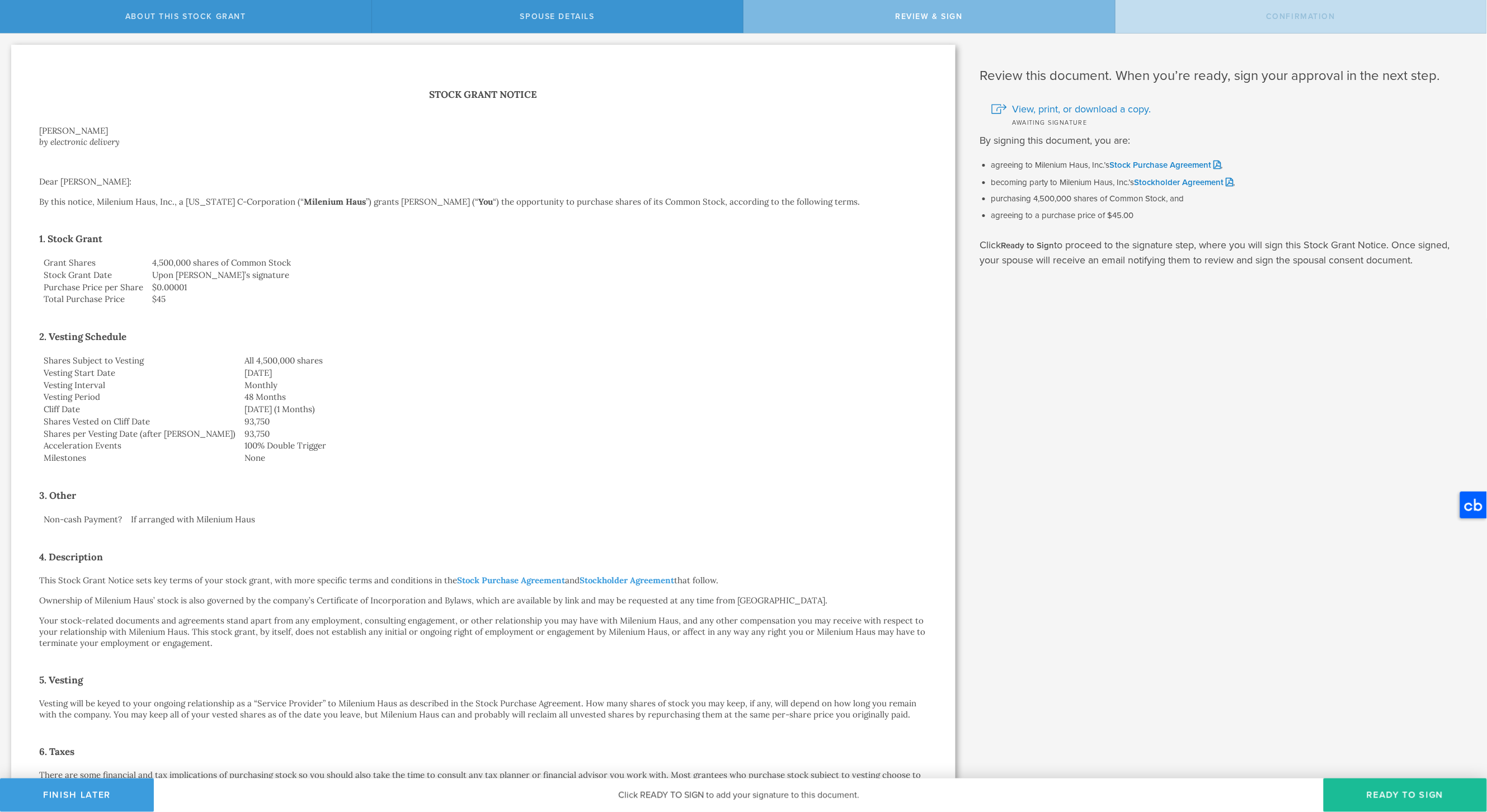
click at [1399, 794] on button "Ready to Sign" at bounding box center [1405, 795] width 163 height 34
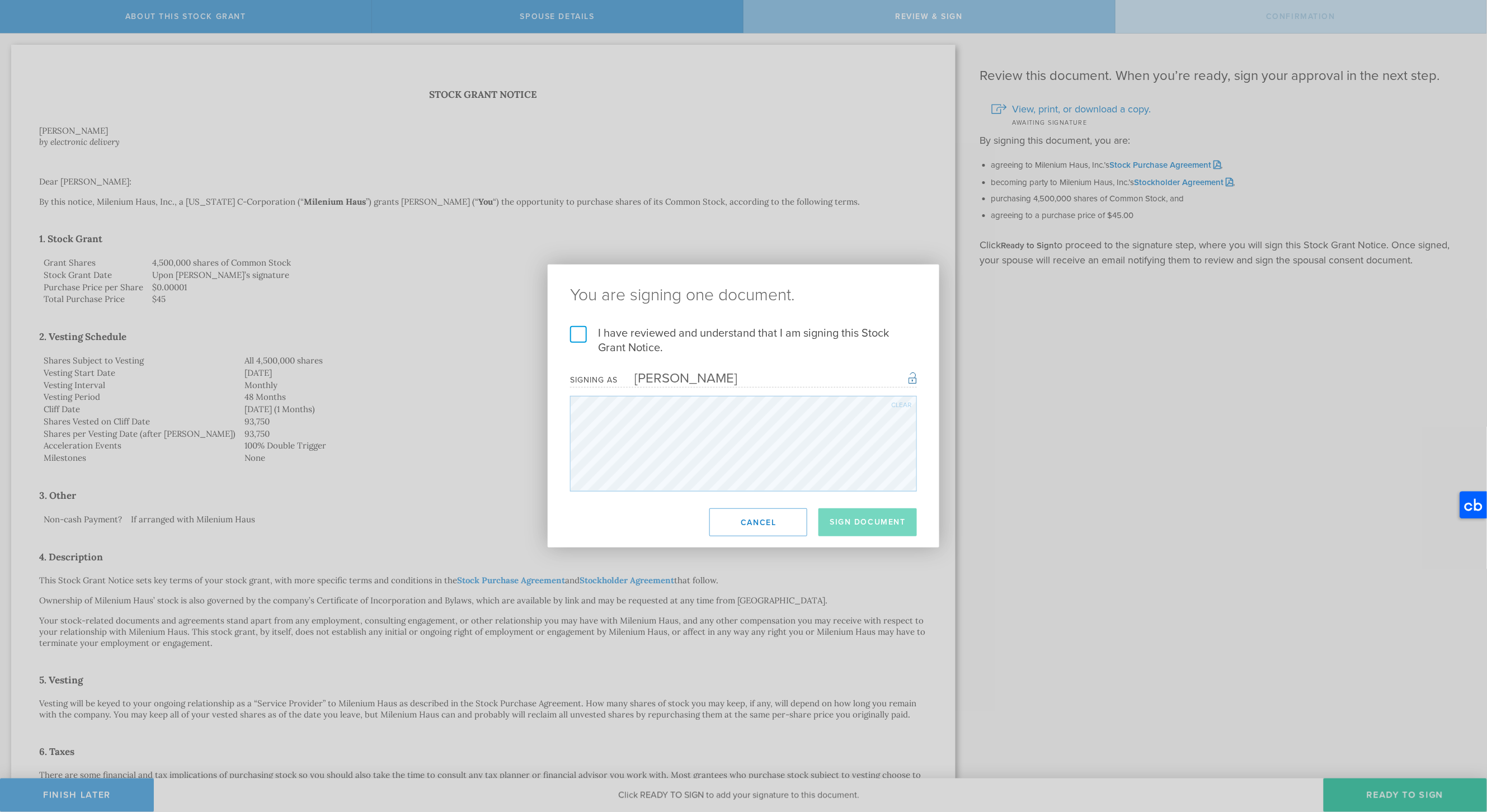
click at [573, 330] on label "I have reviewed and understand that I am signing this Stock Grant Notice." at bounding box center [743, 340] width 347 height 29
click at [0, 0] on input "I have reviewed and understand that I am signing this Stock Grant Notice." at bounding box center [0, 0] width 0 height 0
click at [848, 521] on button "Sign Document" at bounding box center [868, 522] width 99 height 28
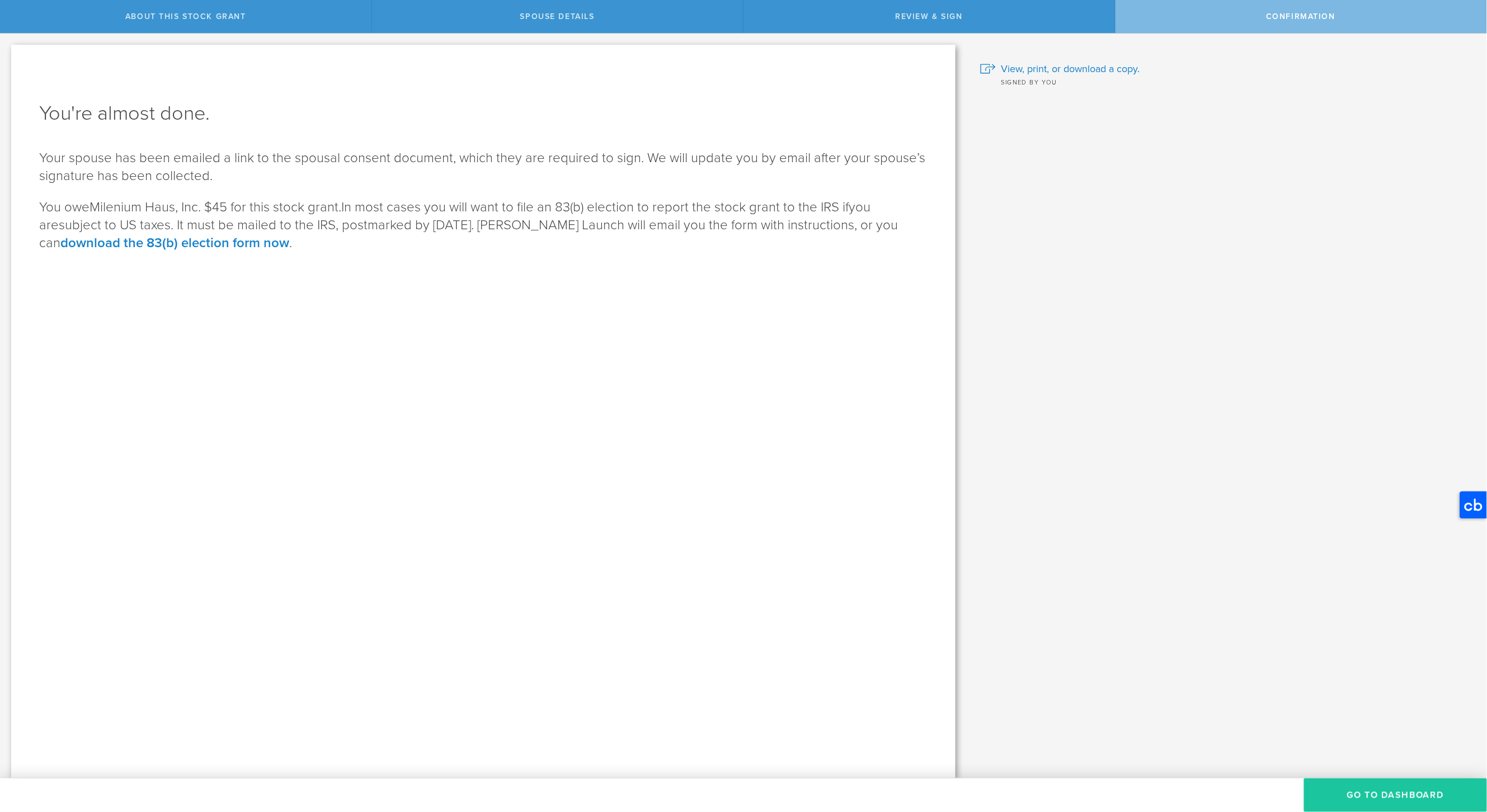
click at [1381, 798] on button "Go to Dashboard" at bounding box center [1395, 795] width 183 height 34
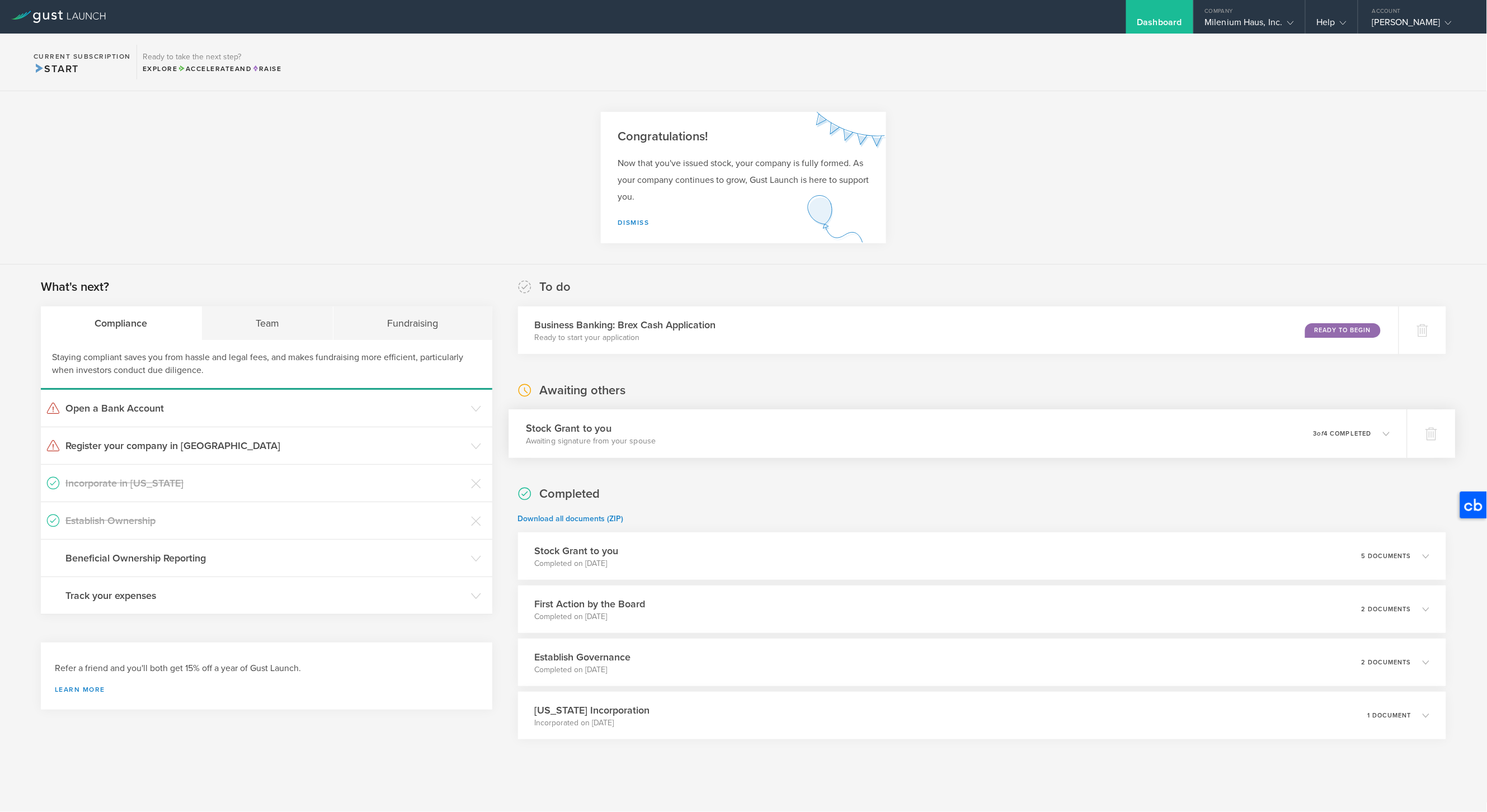
click at [1358, 433] on p "3 of 4 completed" at bounding box center [1343, 434] width 58 height 6
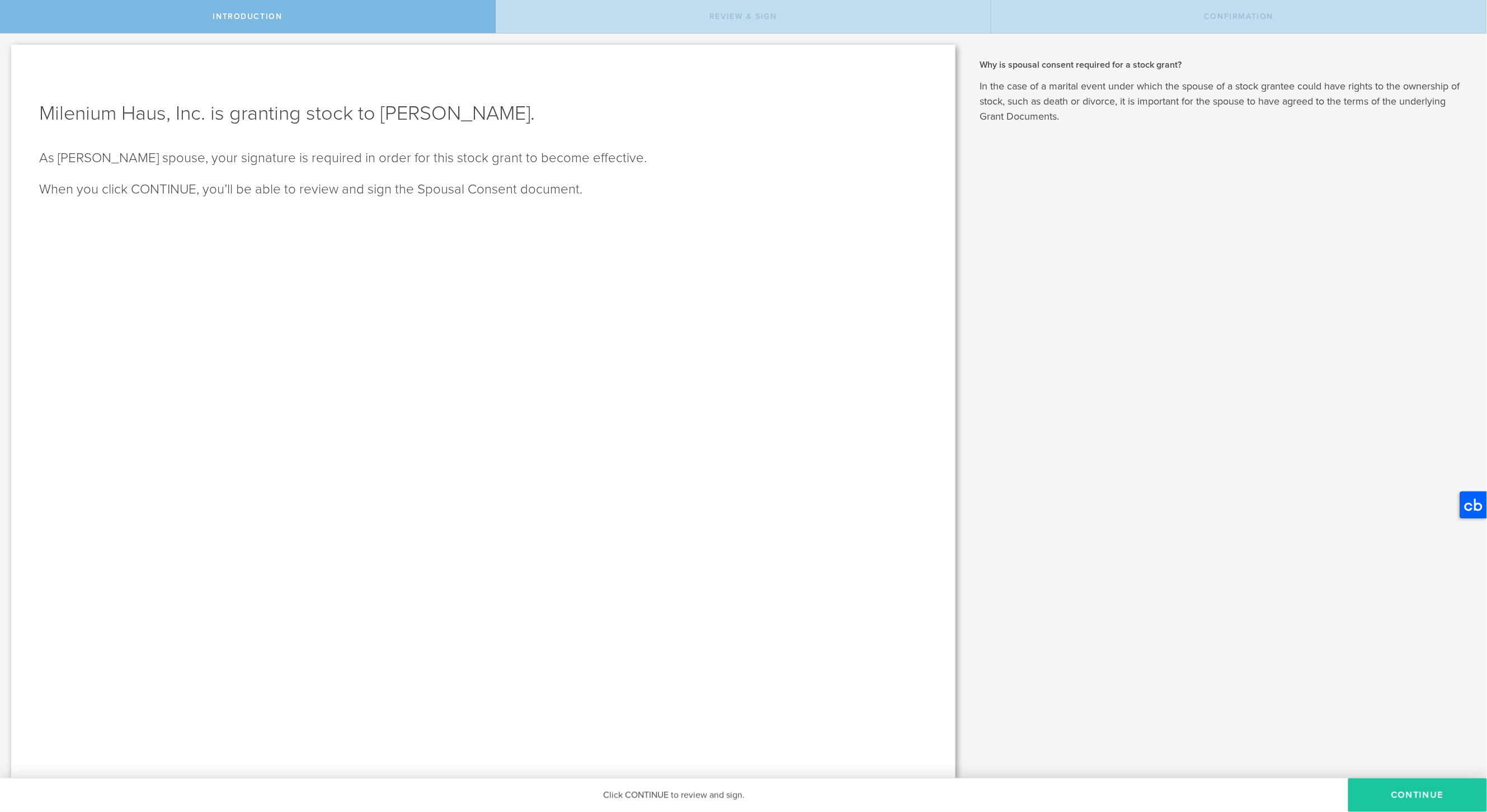
click at [1417, 794] on button "CONTINUE" at bounding box center [1417, 795] width 139 height 34
